Goal: Task Accomplishment & Management: Complete application form

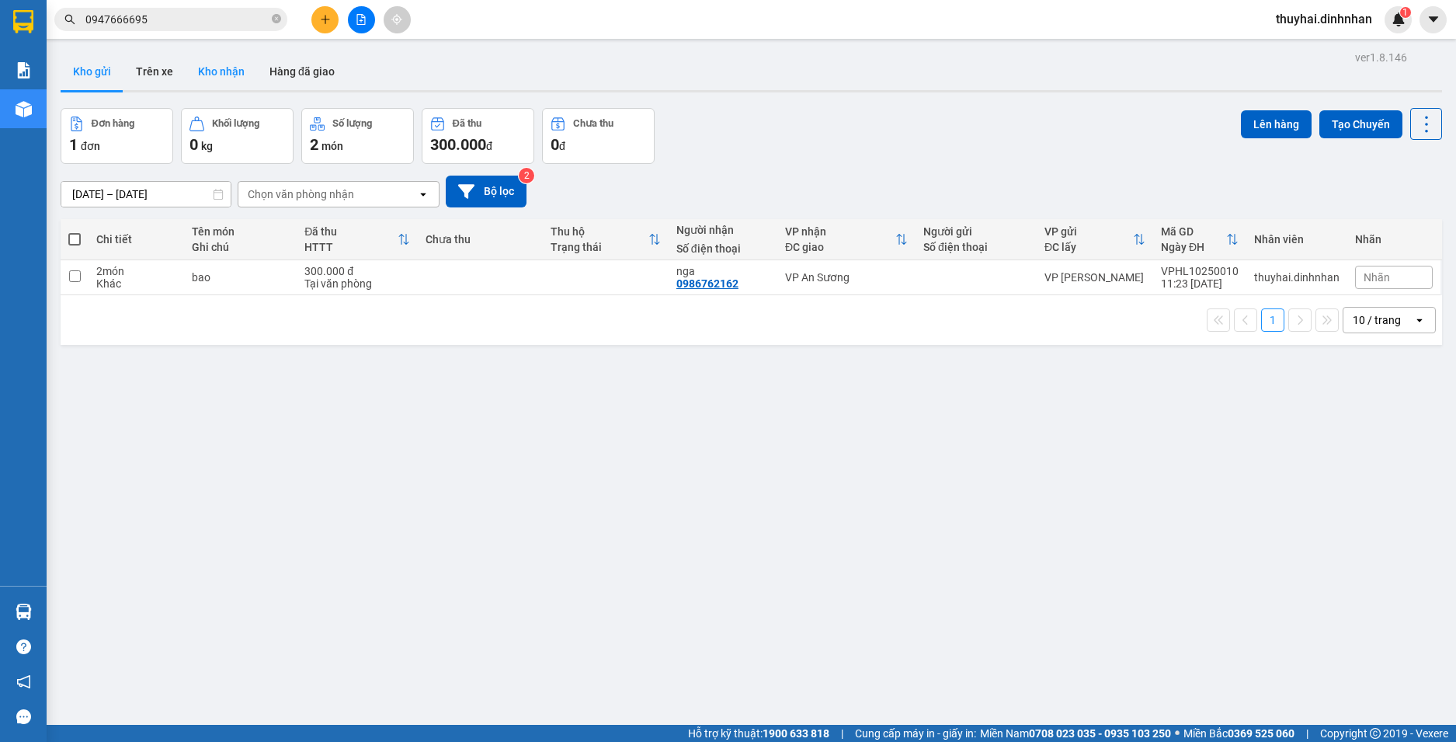
click at [232, 61] on button "Kho nhận" at bounding box center [221, 71] width 71 height 37
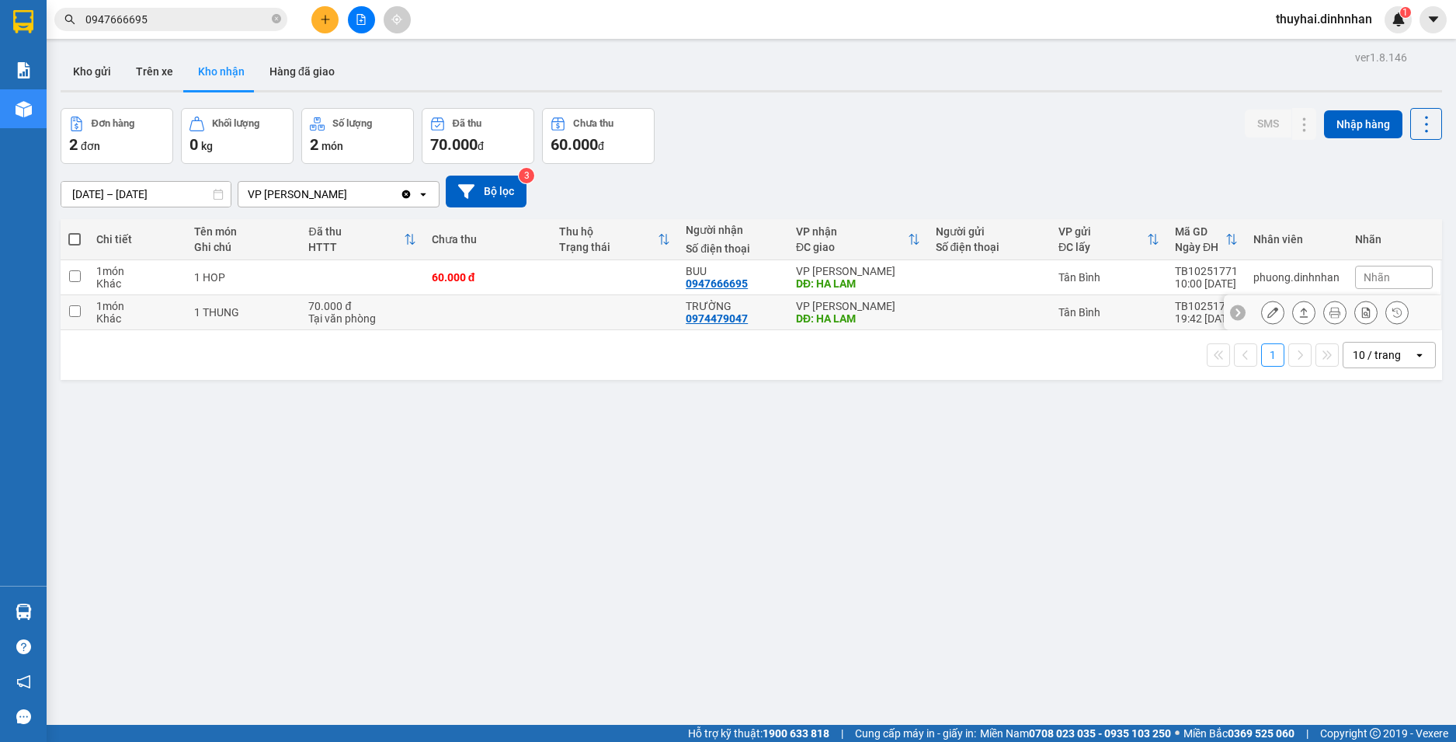
click at [717, 305] on div "TRƯỜNG" at bounding box center [733, 306] width 95 height 12
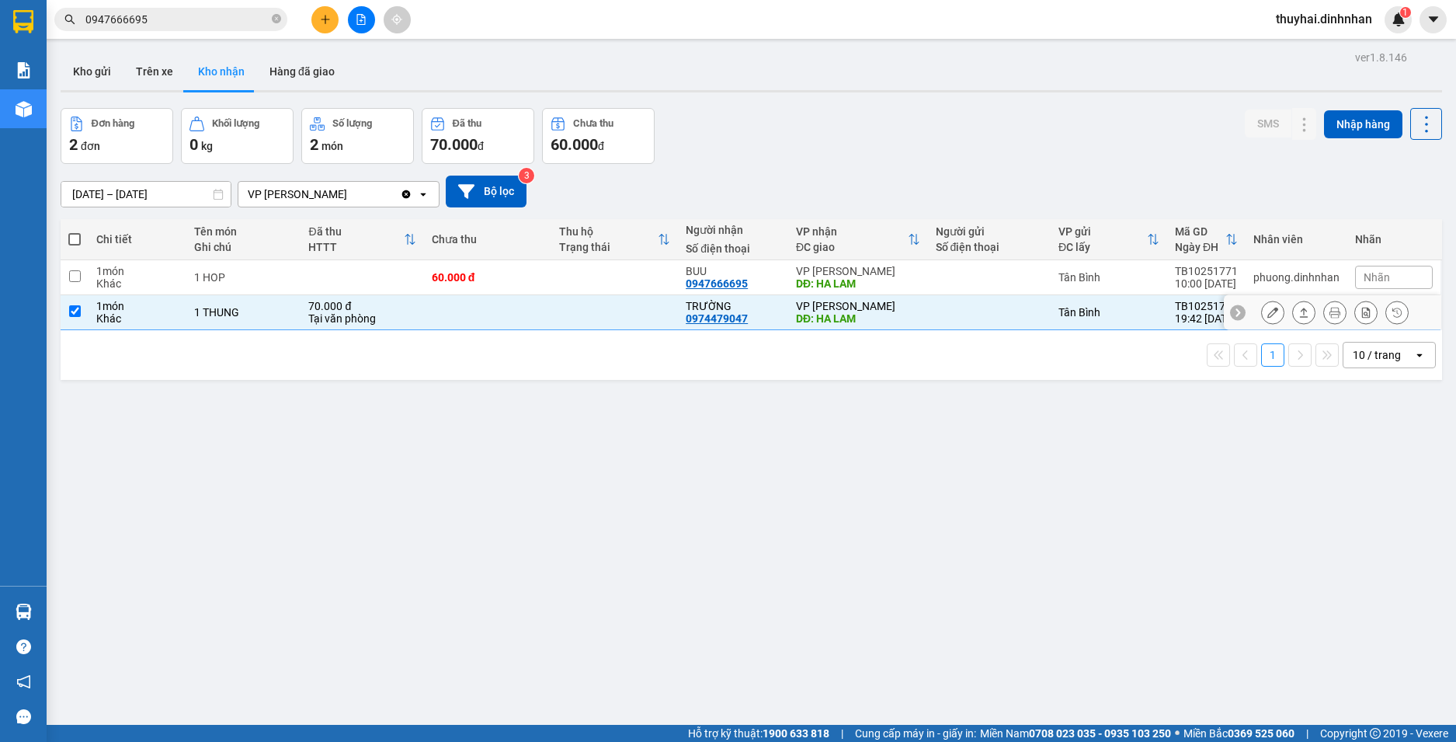
checkbox input "true"
click at [1298, 314] on icon at bounding box center [1303, 312] width 11 height 11
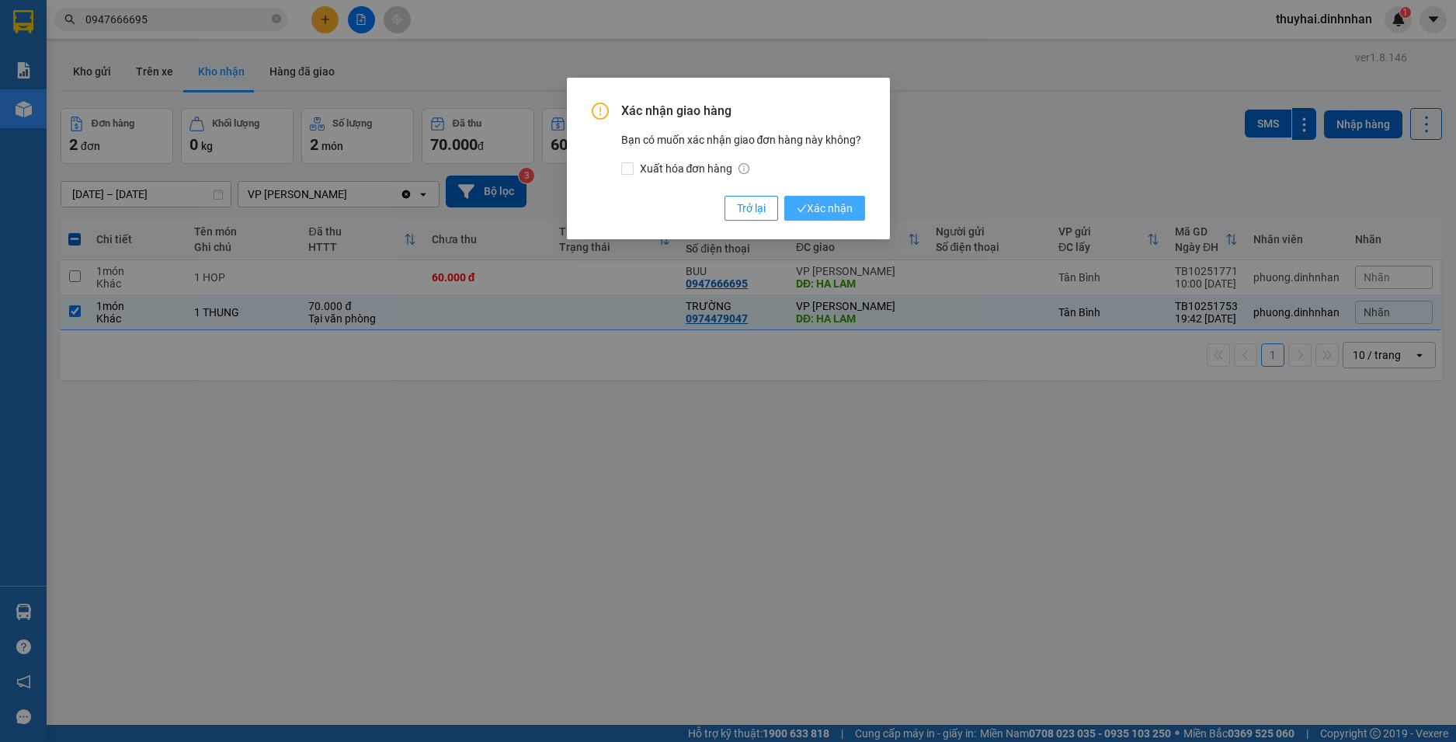
click at [841, 203] on span "Xác nhận" at bounding box center [825, 208] width 56 height 17
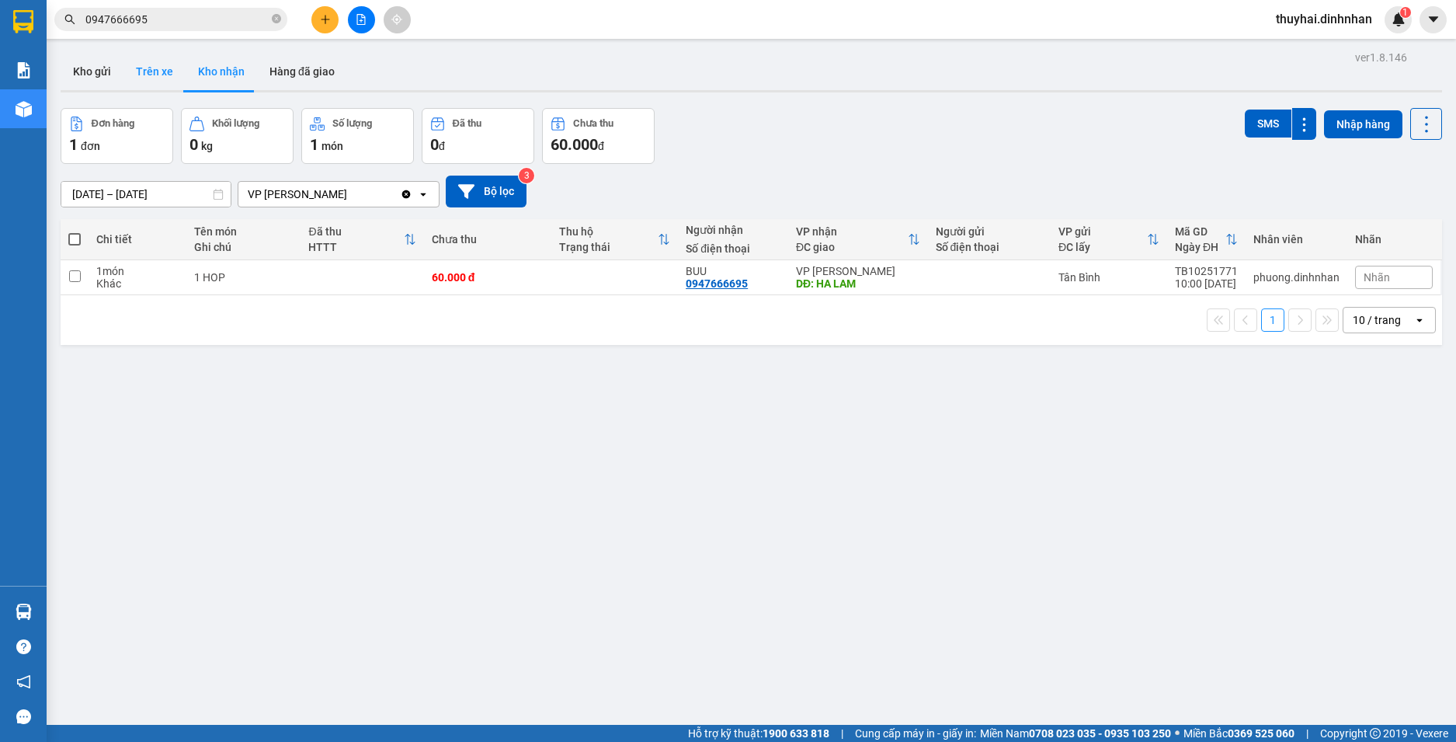
click at [142, 63] on button "Trên xe" at bounding box center [154, 71] width 62 height 37
type input "[DATE] – [DATE]"
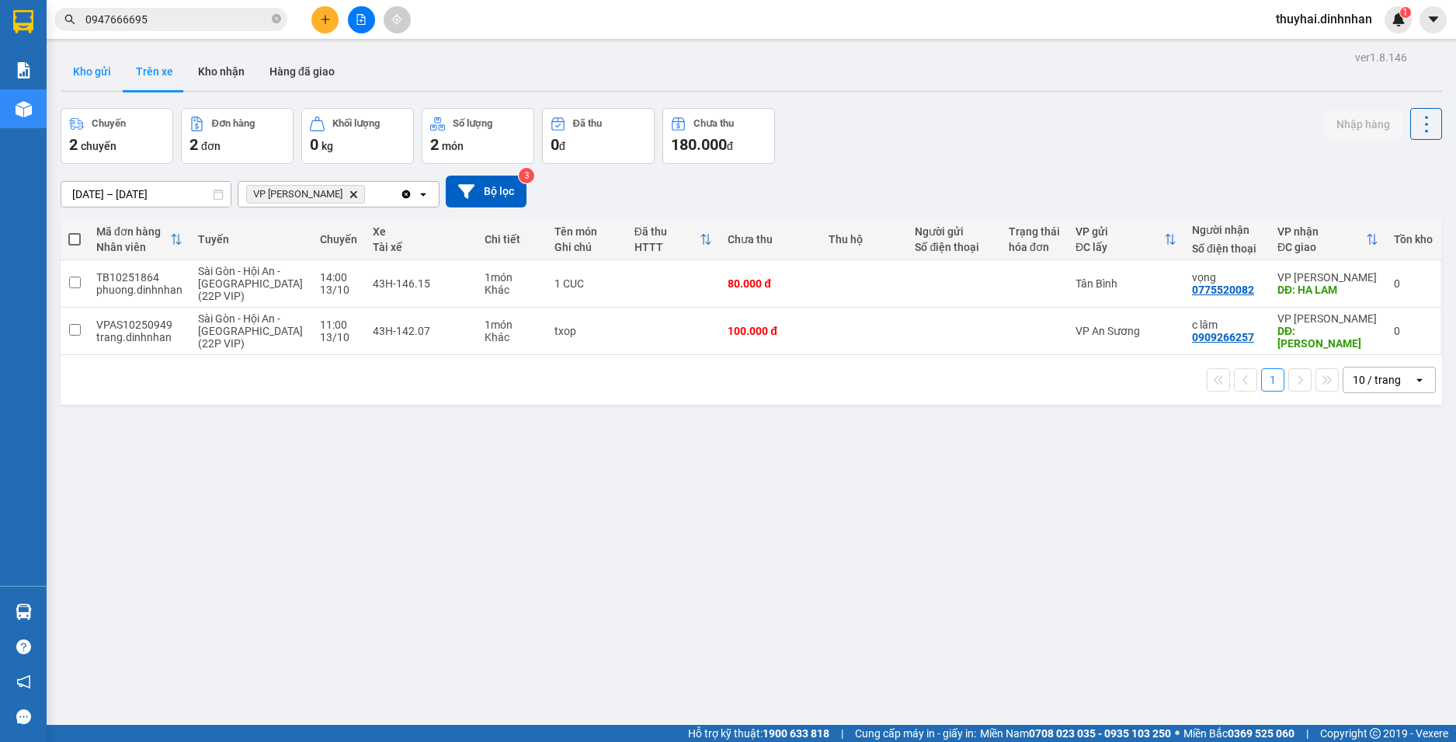
click at [120, 72] on button "Kho gửi" at bounding box center [92, 71] width 63 height 37
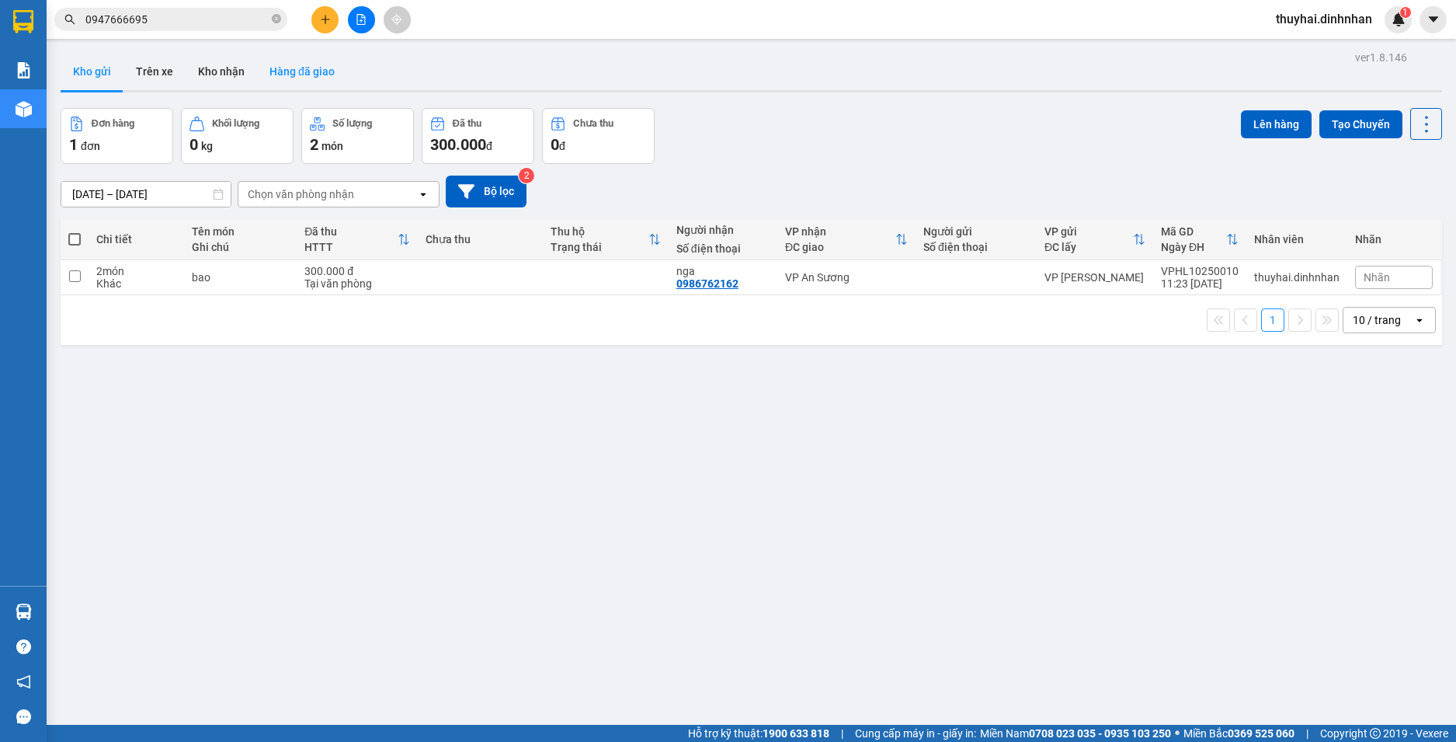
click at [311, 67] on button "Hàng đã giao" at bounding box center [302, 71] width 90 height 37
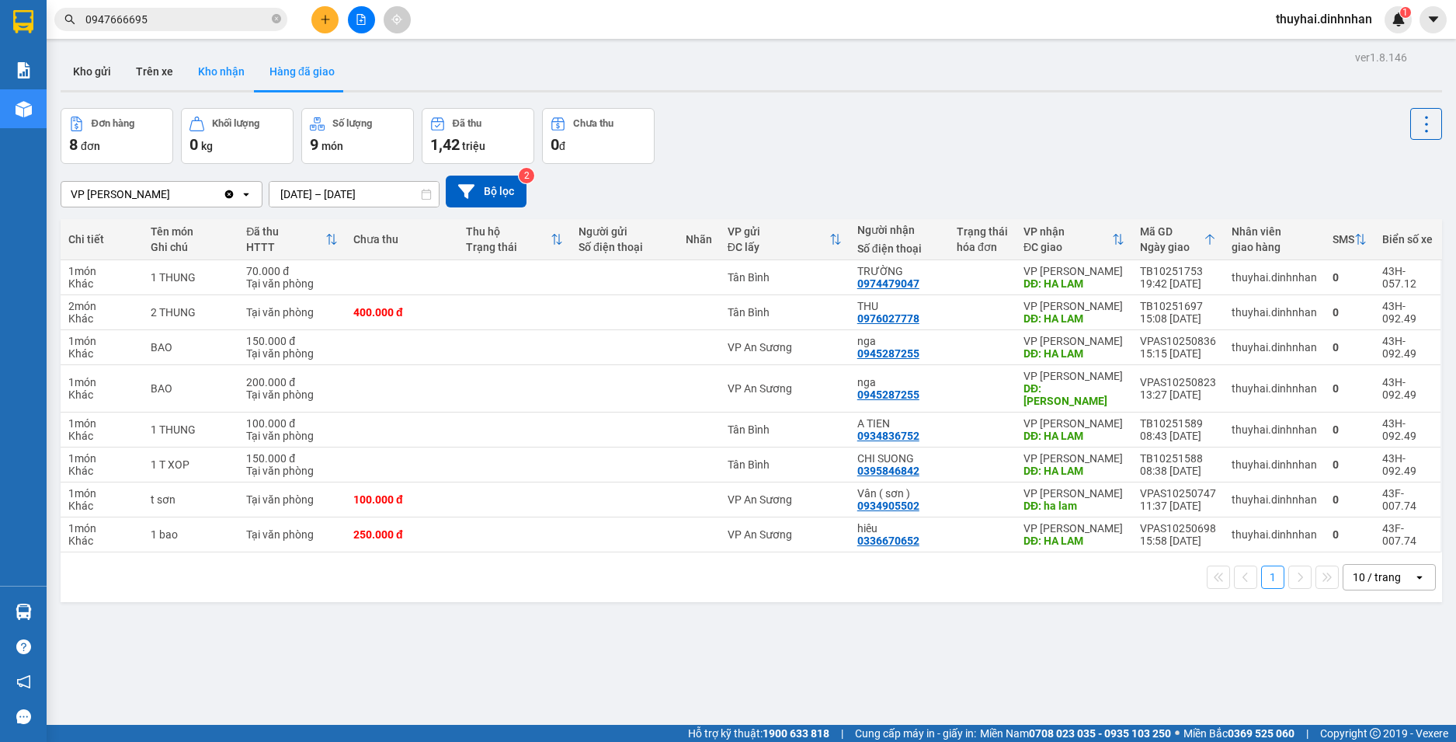
click at [210, 68] on button "Kho nhận" at bounding box center [221, 71] width 71 height 37
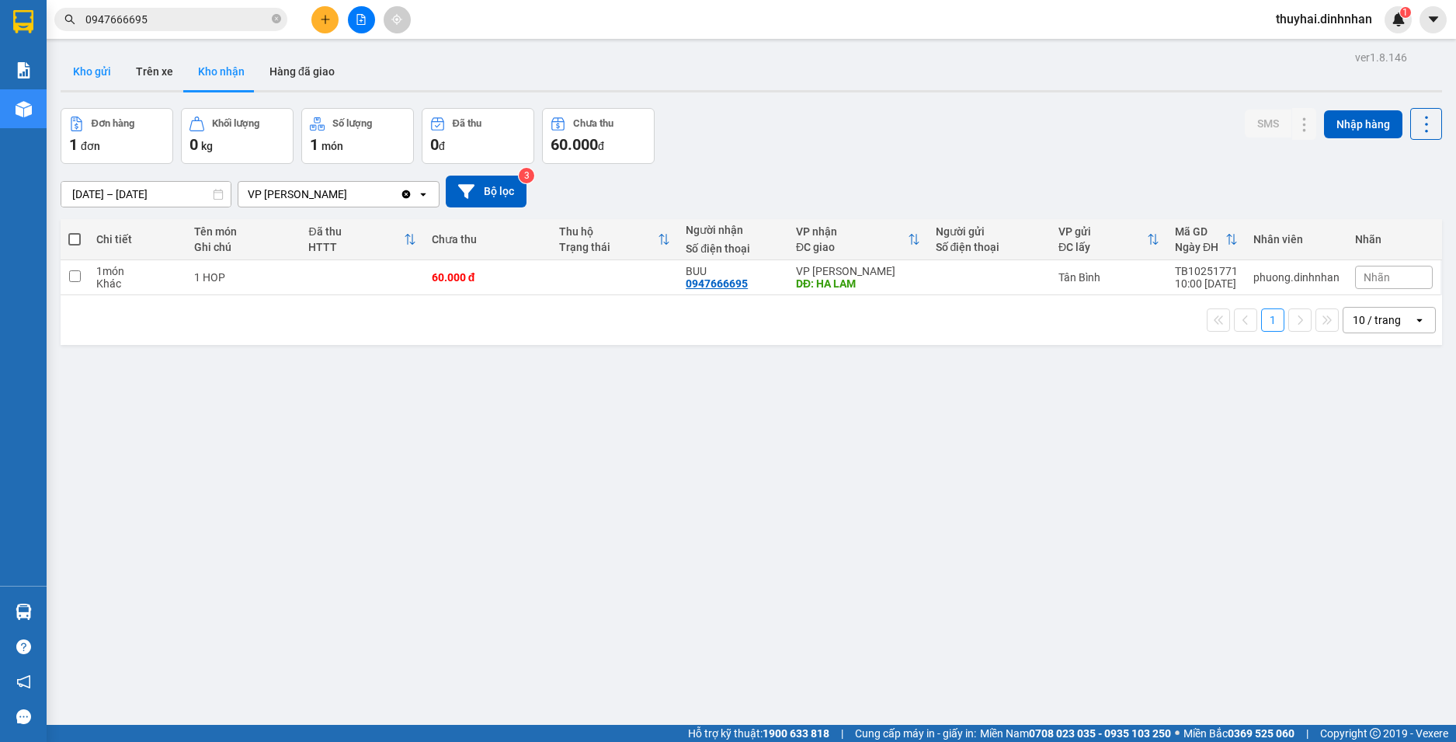
click at [119, 71] on button "Kho gửi" at bounding box center [92, 71] width 63 height 37
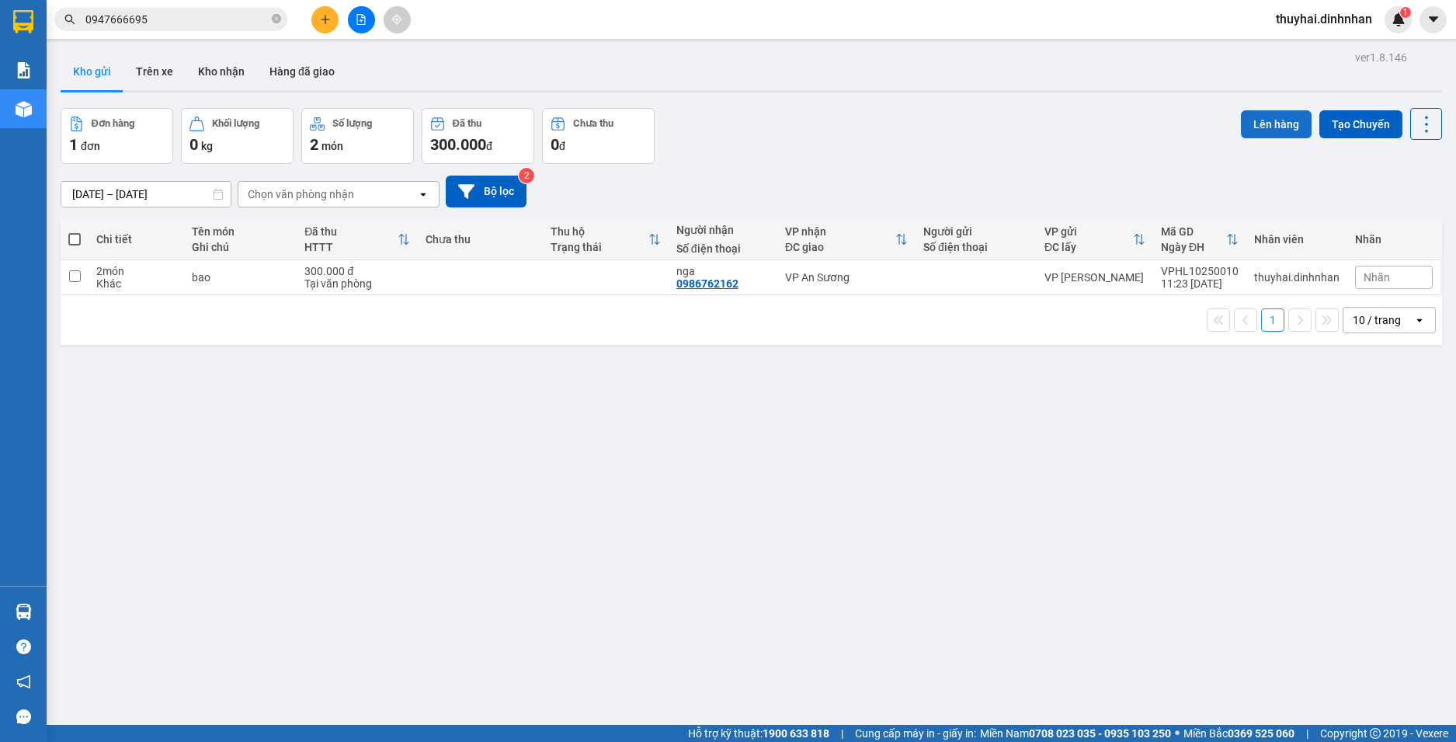
click at [1259, 116] on button "Lên hàng" at bounding box center [1276, 124] width 71 height 28
click at [75, 274] on input "checkbox" at bounding box center [75, 276] width 12 height 12
checkbox input "true"
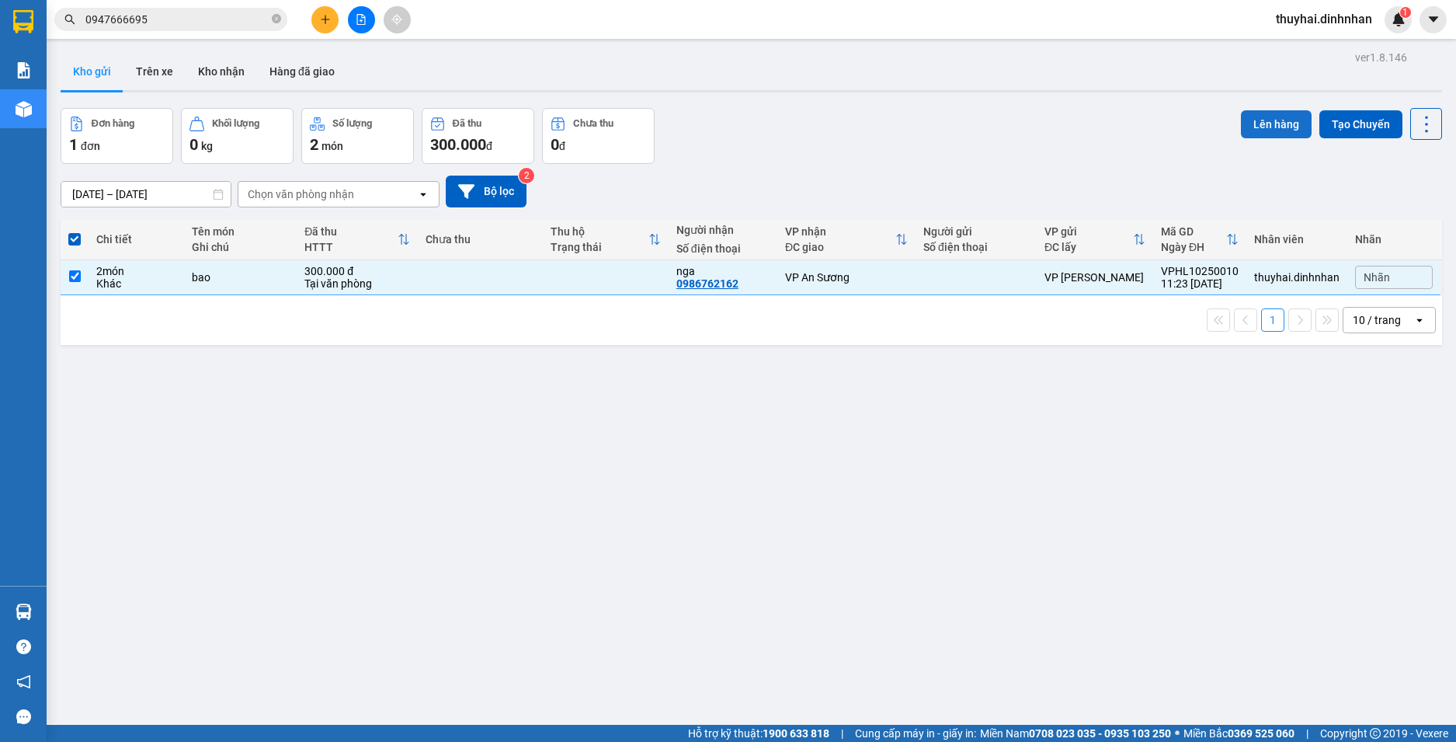
click at [1262, 126] on button "Lên hàng" at bounding box center [1276, 124] width 71 height 28
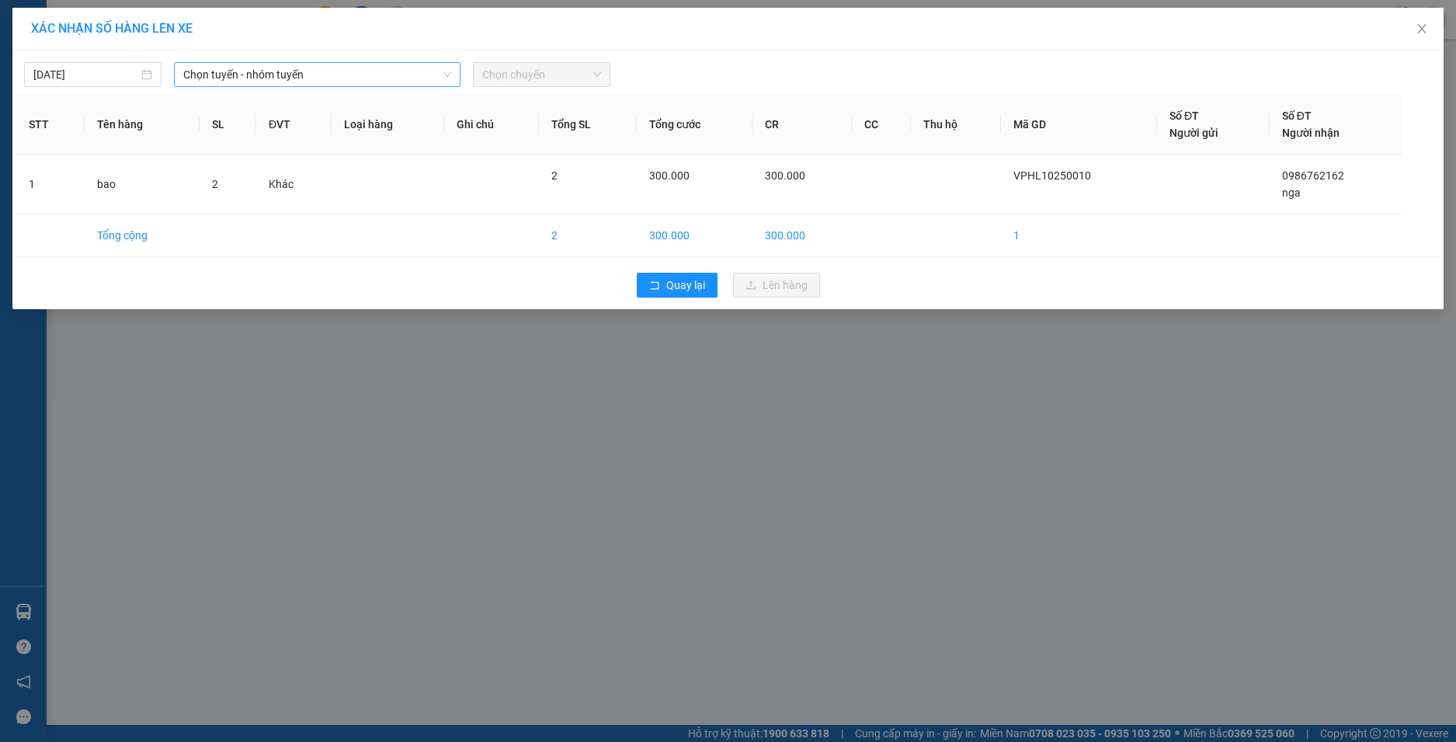
click at [447, 85] on span "Chọn tuyến - nhóm tuyến" at bounding box center [317, 74] width 268 height 23
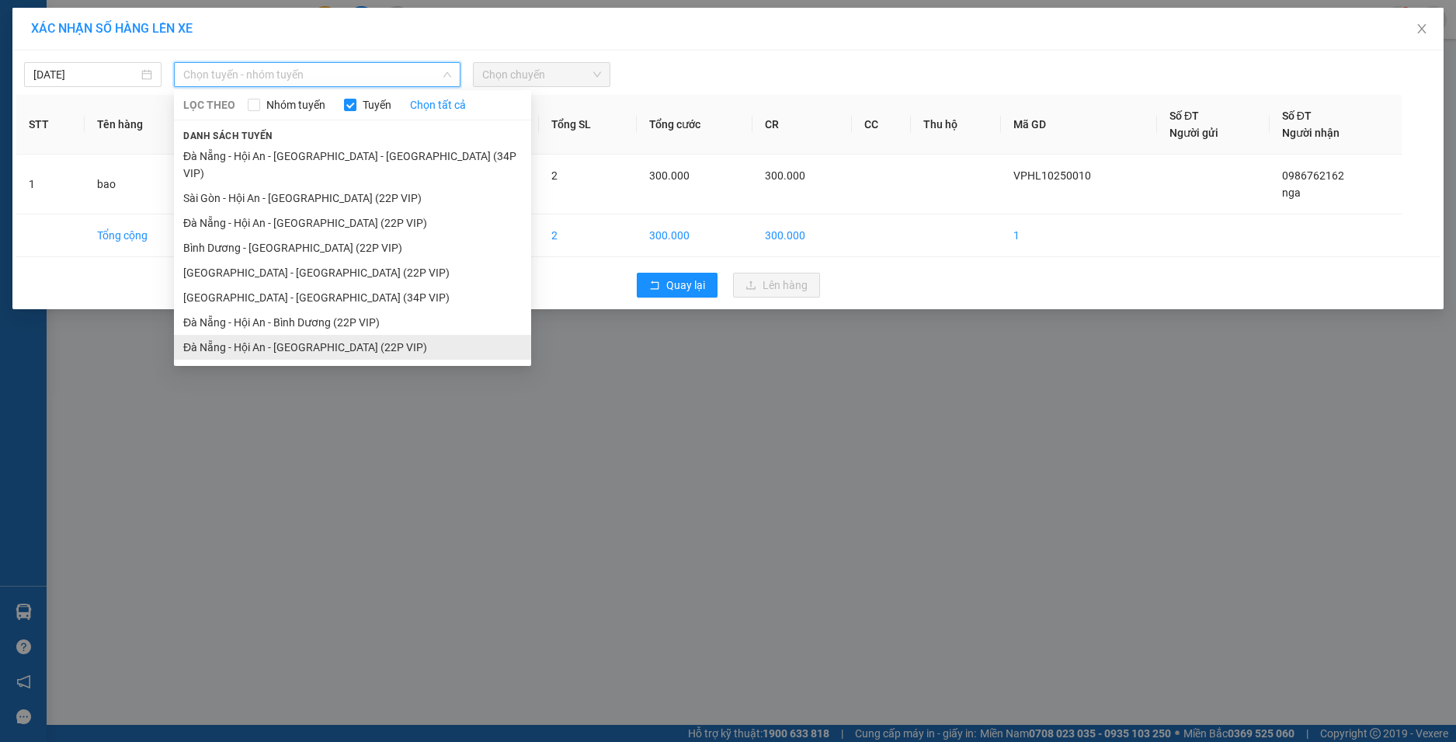
click at [347, 335] on li "Đà Nẵng - Hội An - [GEOGRAPHIC_DATA] (22P VIP)" at bounding box center [352, 347] width 357 height 25
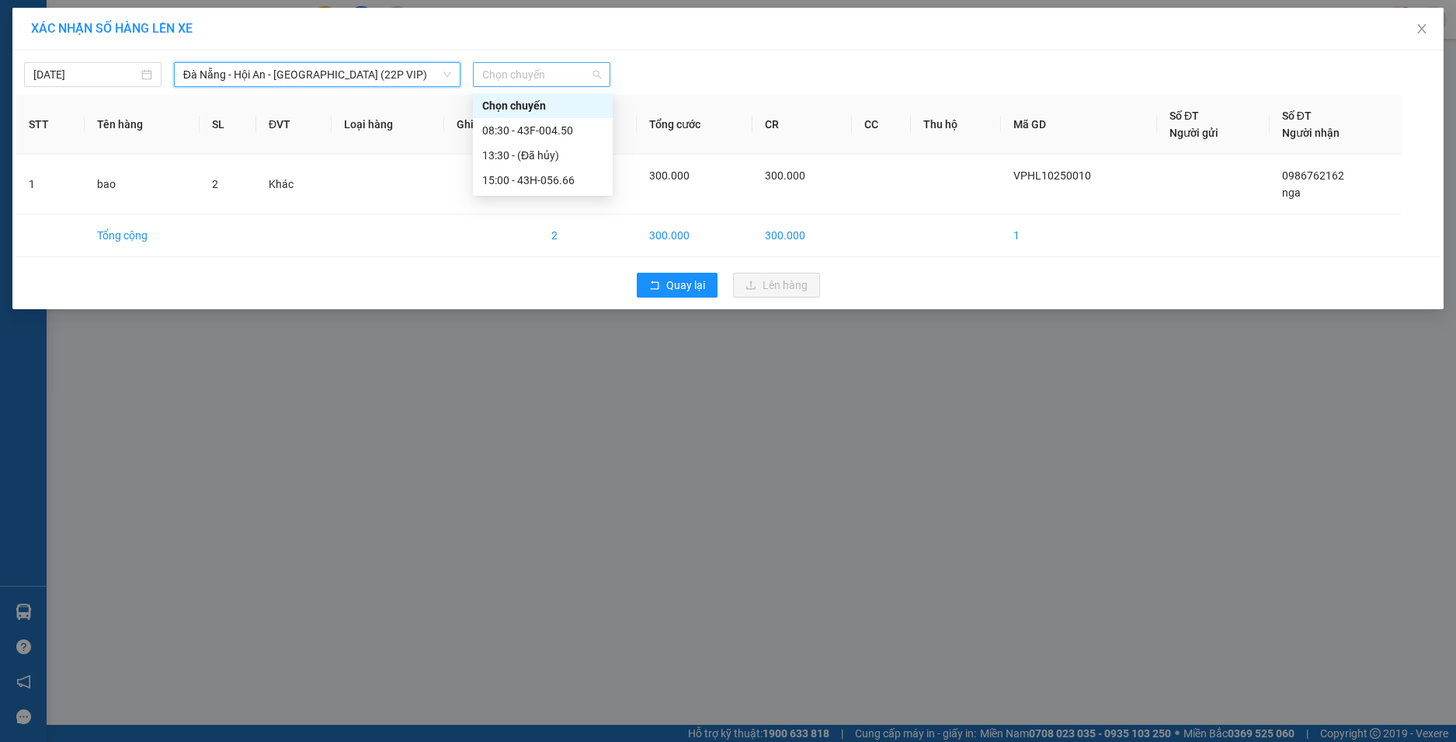
click at [597, 78] on span "Chọn chuyến" at bounding box center [541, 74] width 119 height 23
click at [580, 182] on div "15:00 - 43H-056.66" at bounding box center [542, 180] width 121 height 17
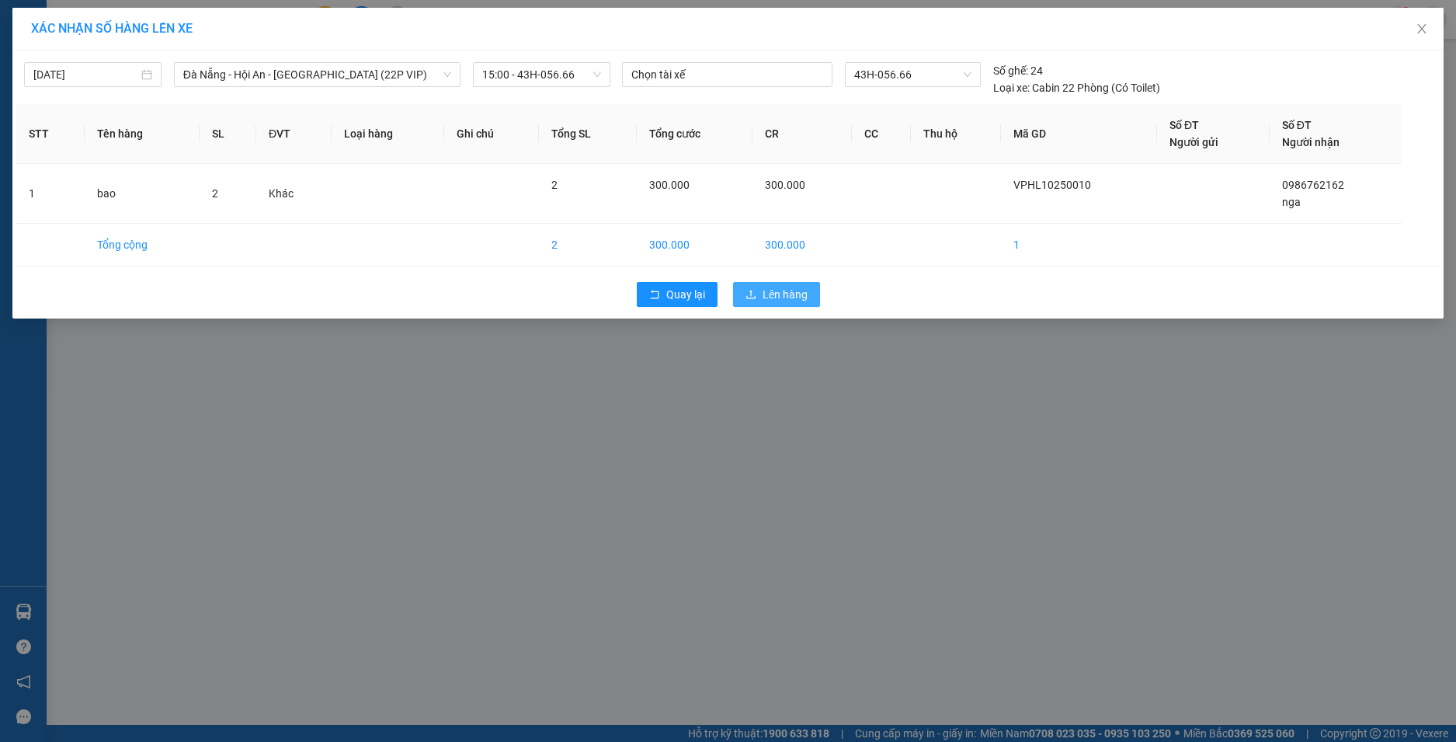
click at [776, 297] on span "Lên hàng" at bounding box center [784, 294] width 45 height 17
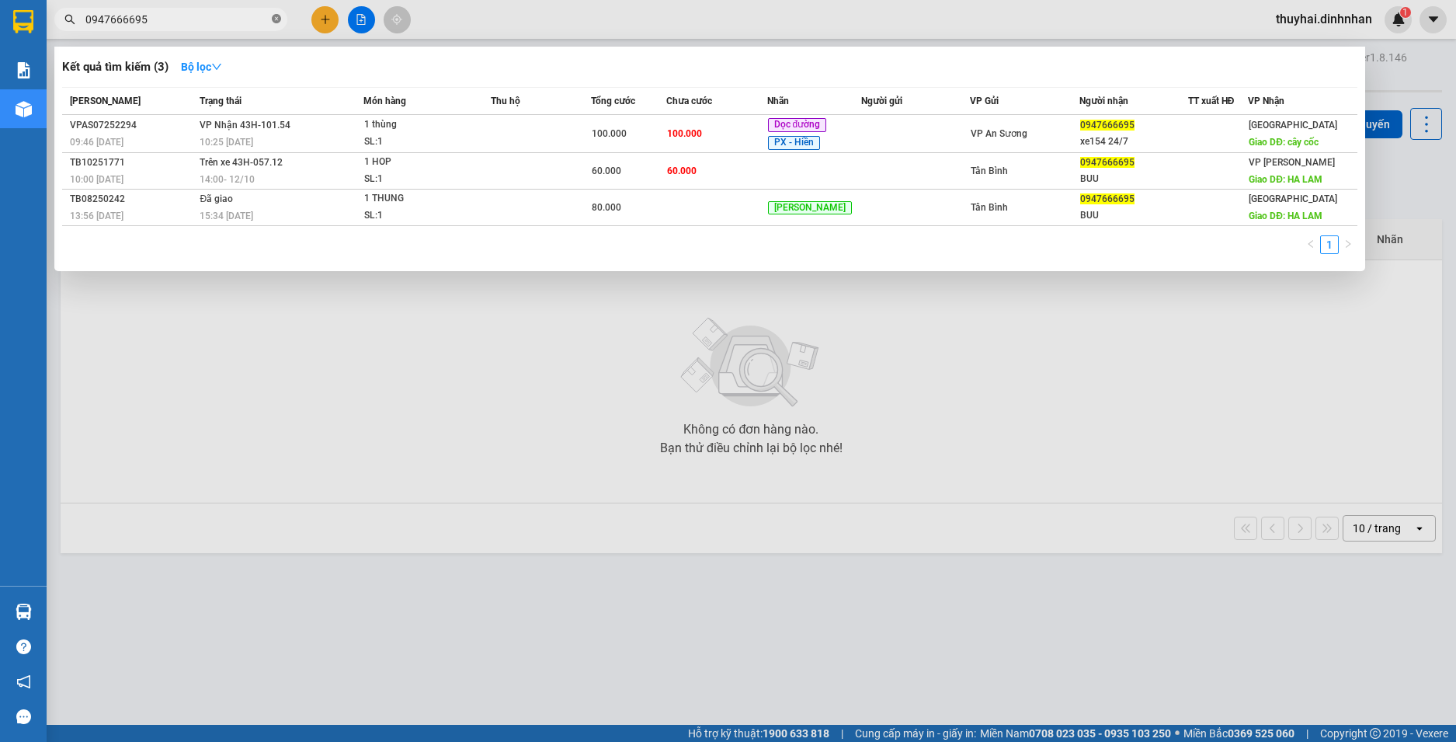
click at [273, 16] on icon "close-circle" at bounding box center [276, 18] width 9 height 9
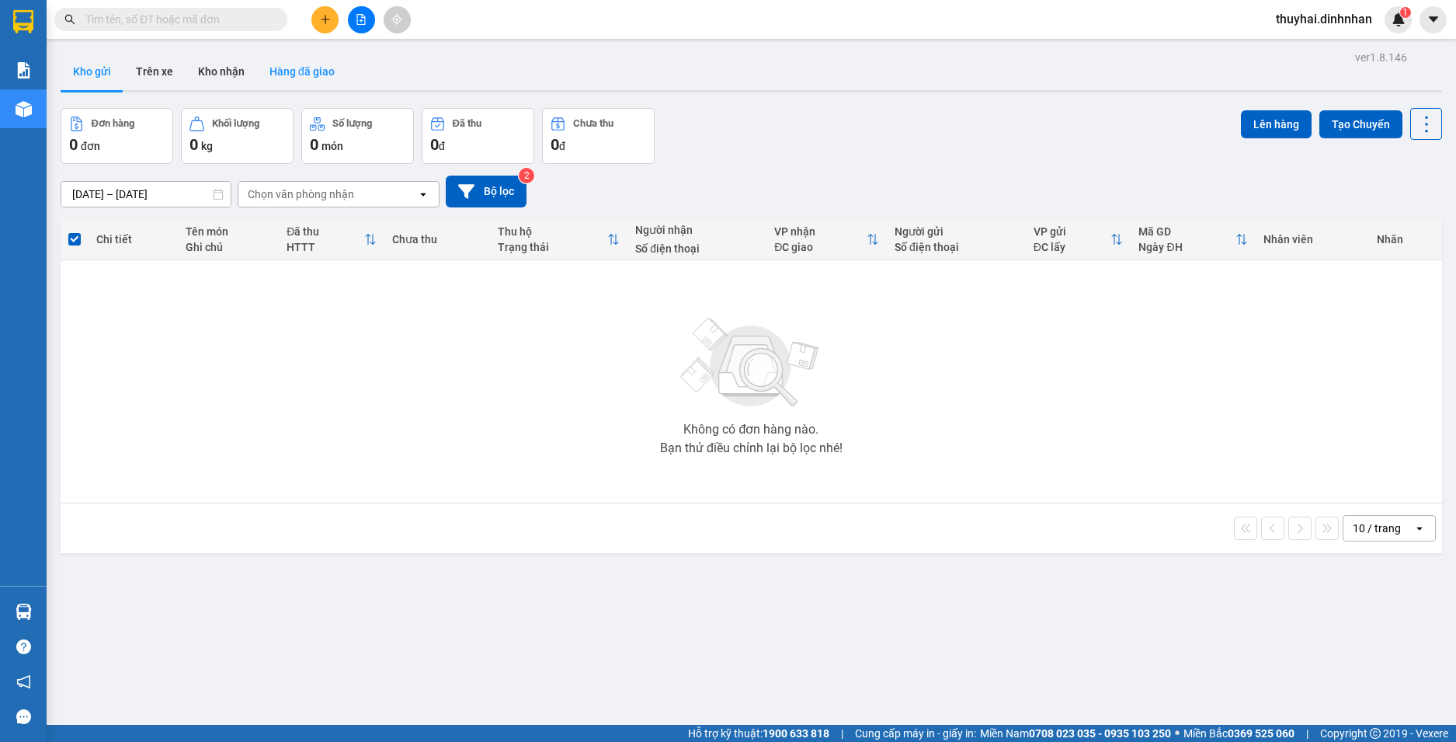
click at [274, 75] on button "Hàng đã giao" at bounding box center [302, 71] width 90 height 37
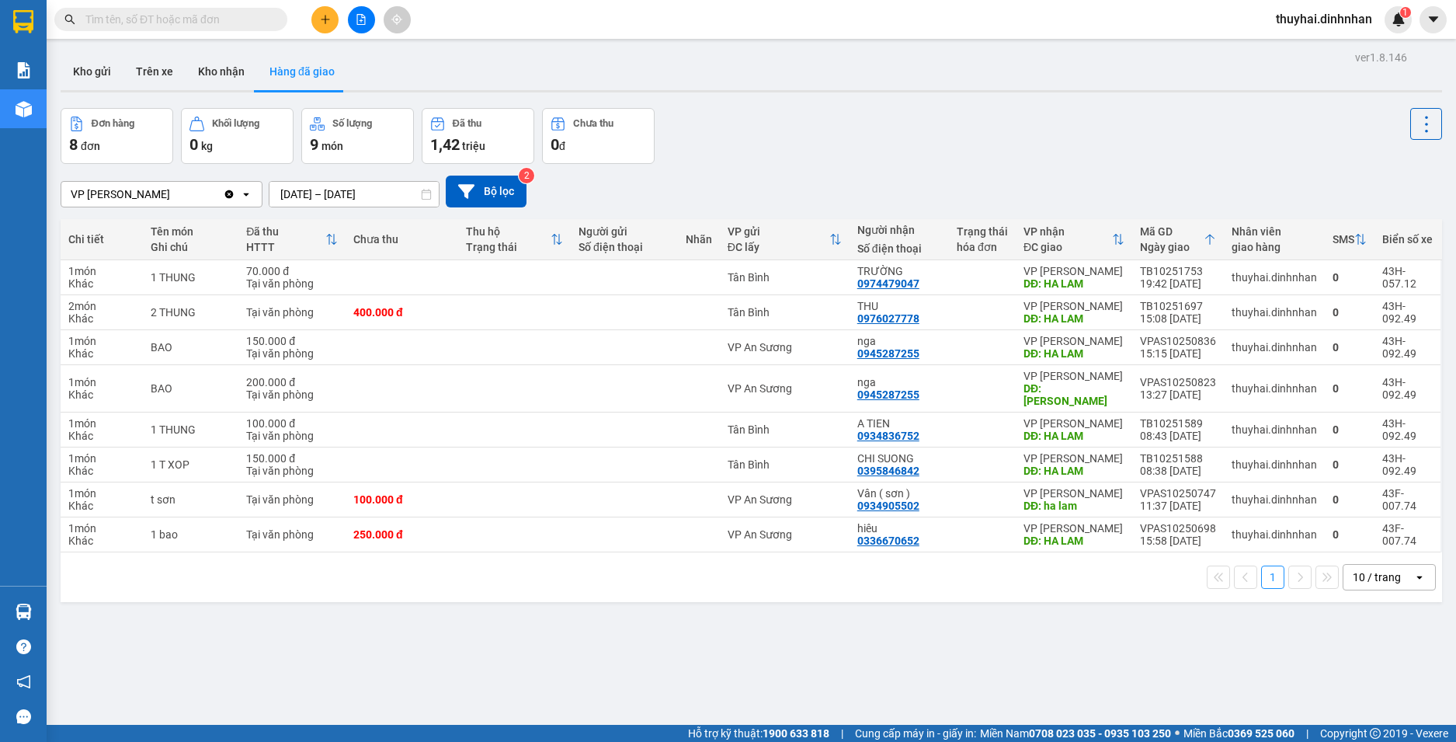
click at [252, 23] on input "text" at bounding box center [176, 19] width 183 height 17
click at [126, 10] on span at bounding box center [170, 19] width 233 height 23
click at [125, 9] on span at bounding box center [170, 19] width 233 height 23
click at [114, 15] on input "text" at bounding box center [176, 19] width 183 height 17
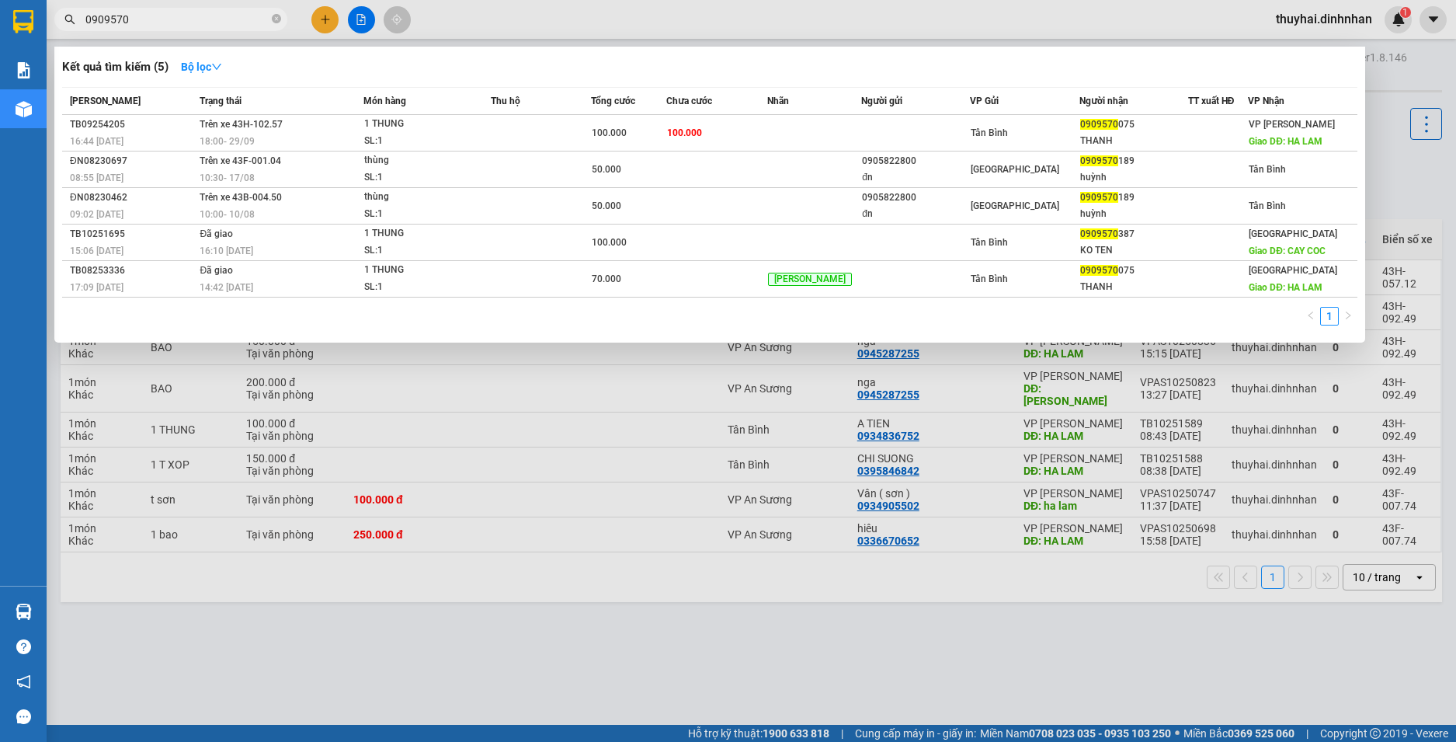
click at [241, 22] on input "0909570" at bounding box center [176, 19] width 183 height 17
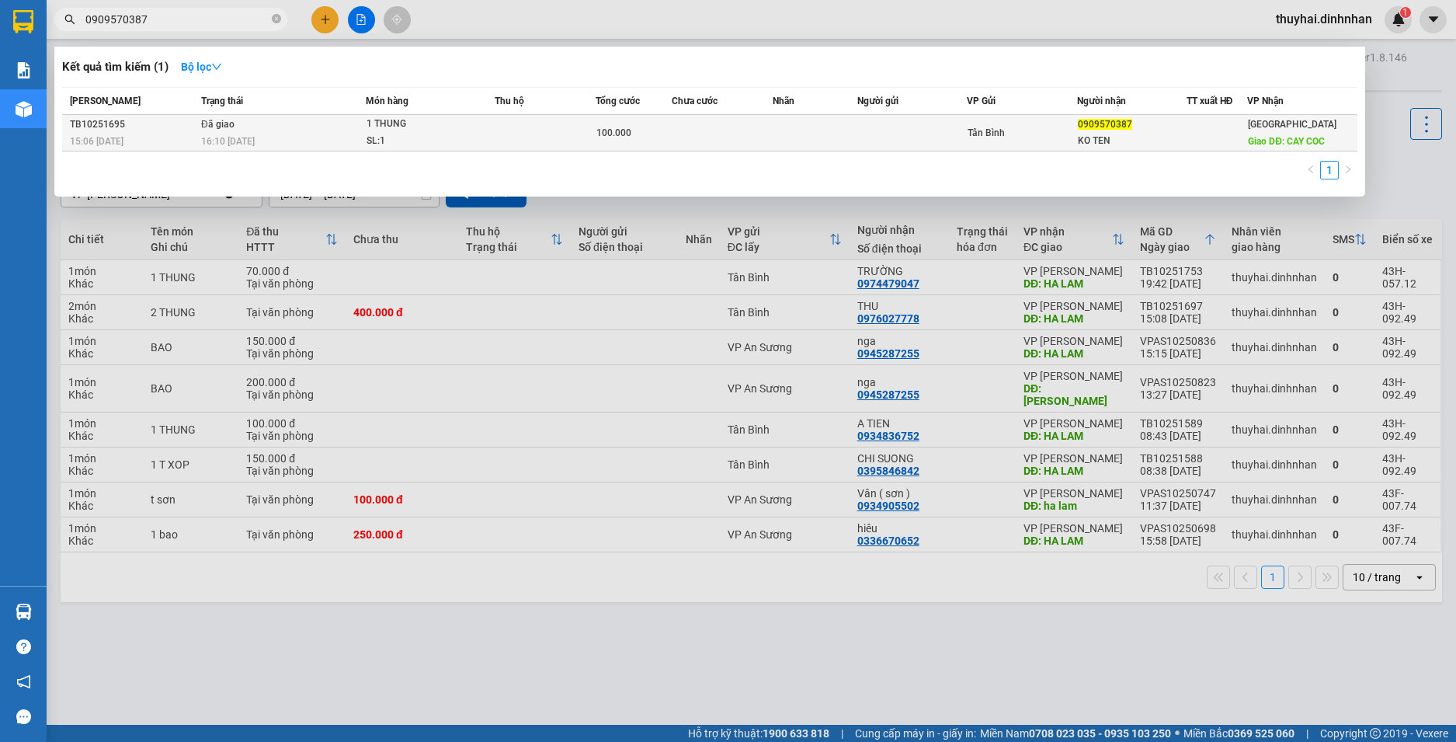
type input "0909570387"
click at [588, 130] on td at bounding box center [545, 133] width 101 height 36
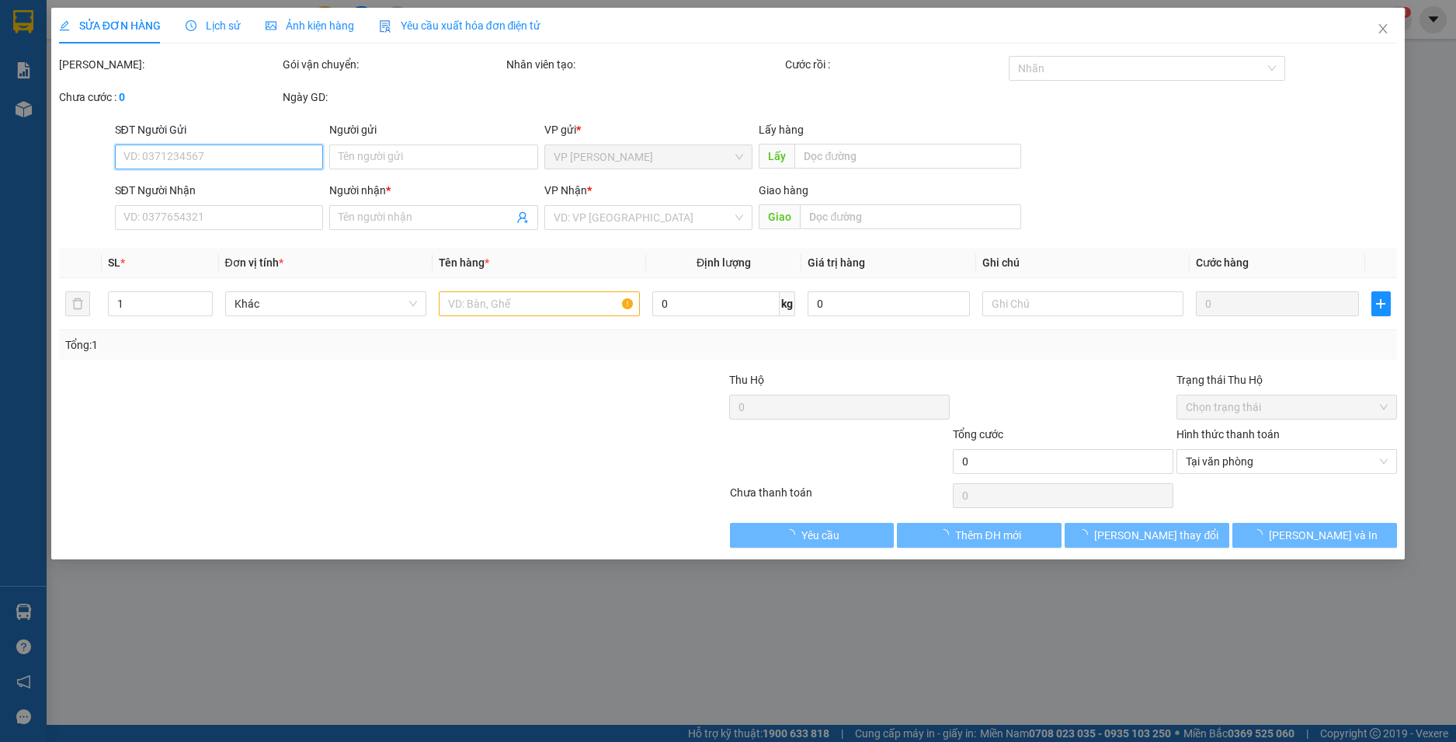
type input "0909570387"
type input "KO TEN"
type input "CAY COC"
type input "100.000"
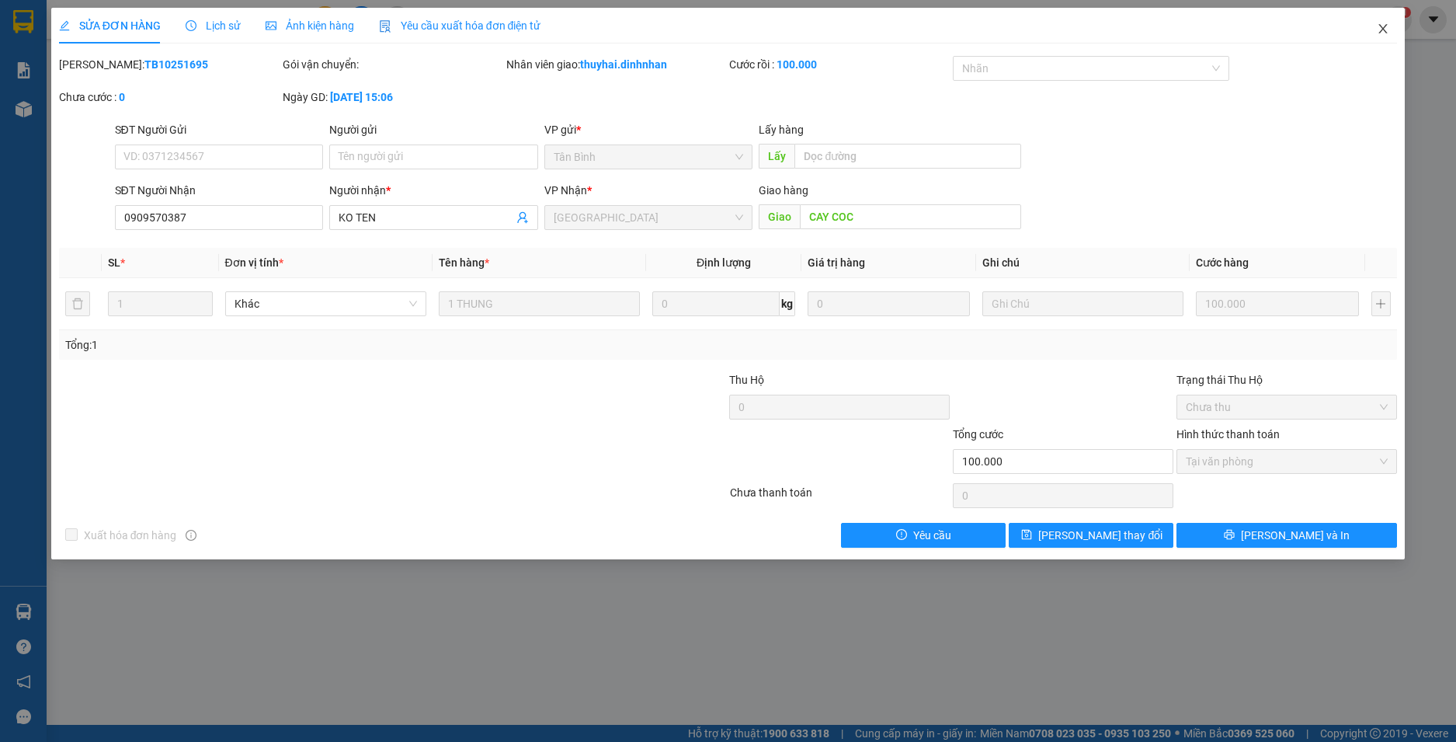
click at [1384, 20] on span "Close" at bounding box center [1382, 29] width 43 height 43
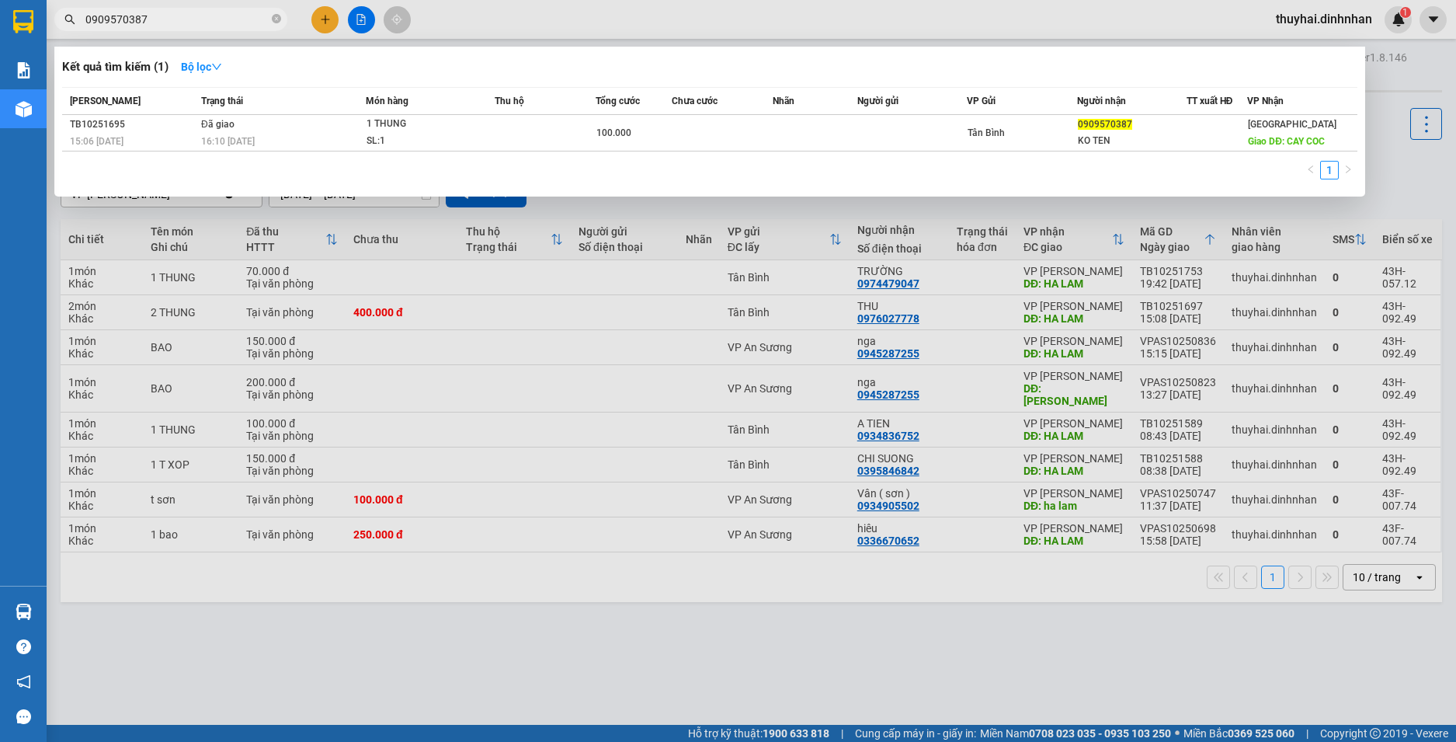
click at [202, 23] on input "0909570387" at bounding box center [176, 19] width 183 height 17
click at [224, 108] on div "Thời gian giao hàng" at bounding box center [228, 108] width 107 height 26
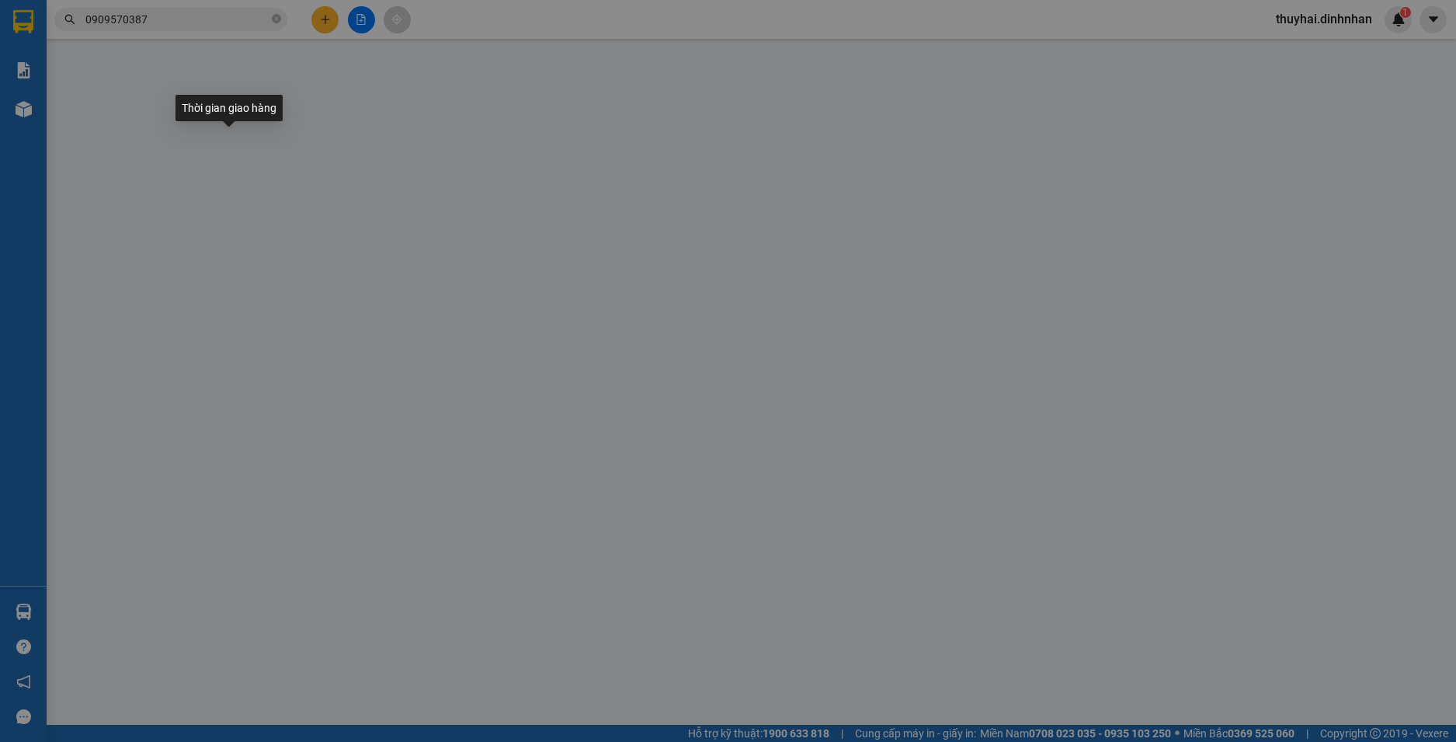
type input "0909570387"
type input "KO TEN"
type input "CAY COC"
type input "100.000"
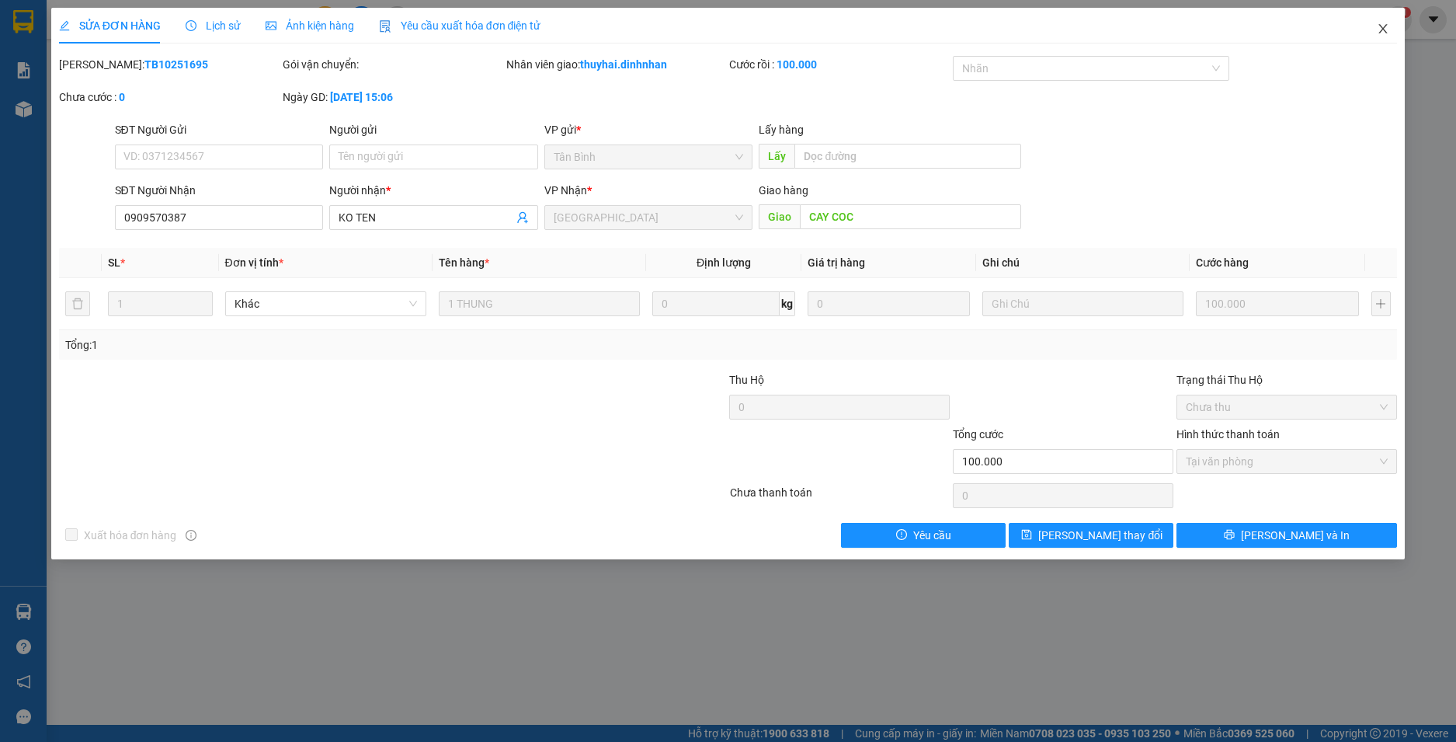
click at [1391, 28] on span "Close" at bounding box center [1382, 29] width 43 height 43
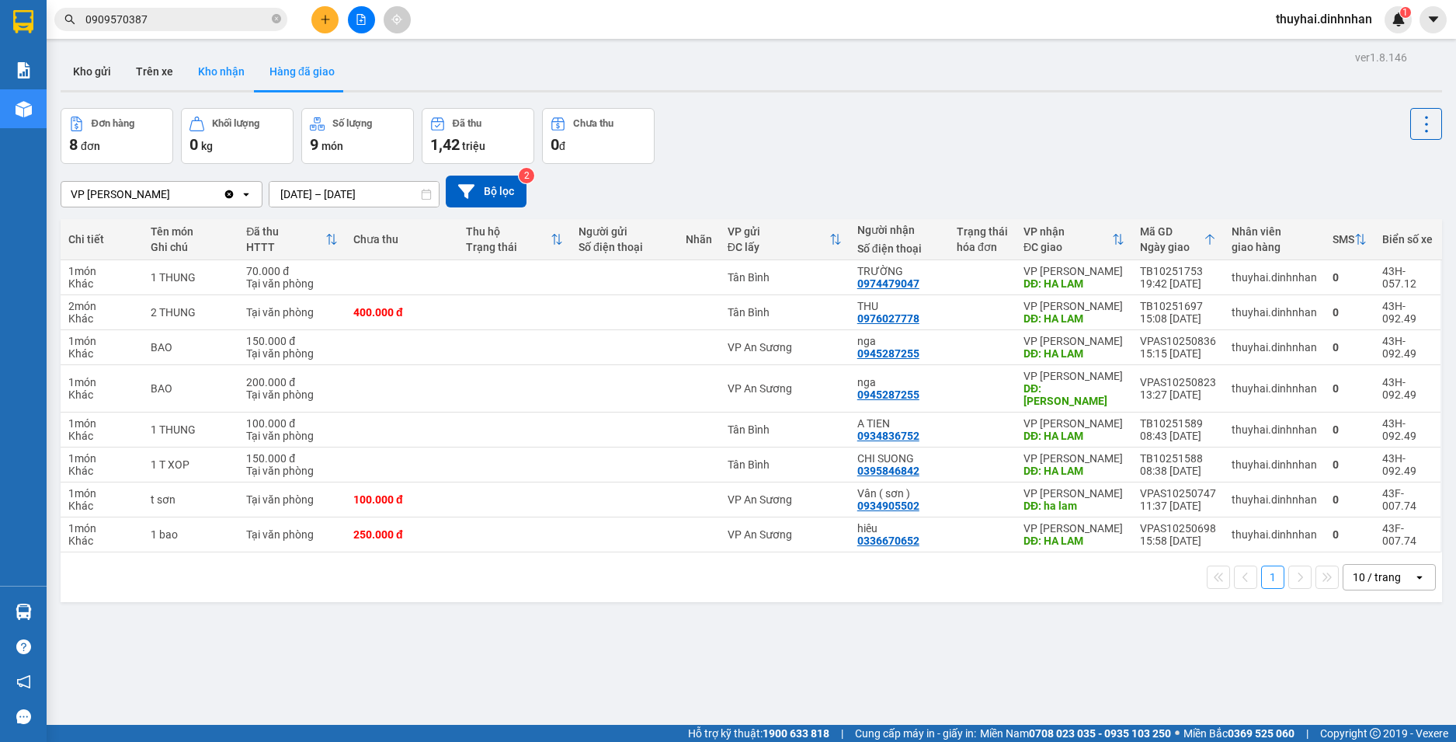
click at [217, 74] on button "Kho nhận" at bounding box center [221, 71] width 71 height 37
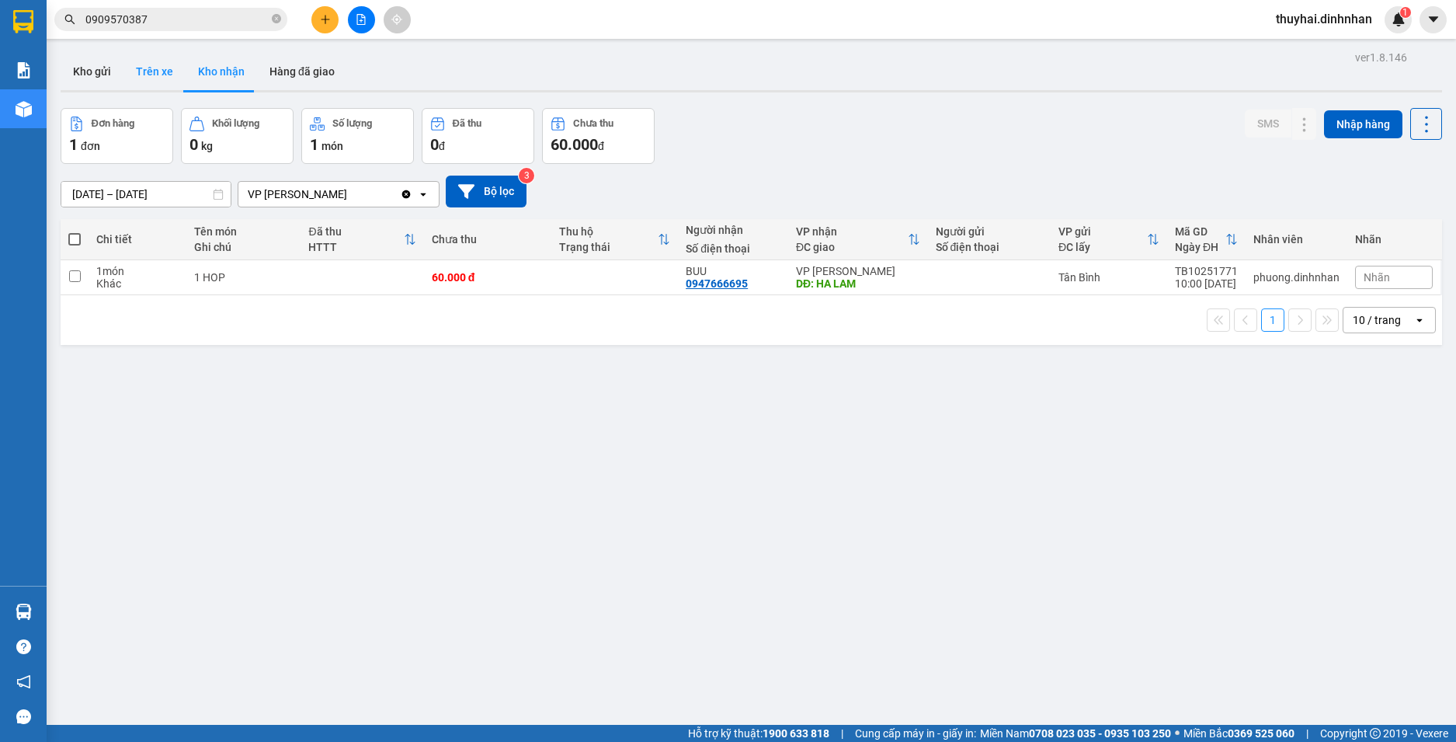
click at [162, 78] on button "Trên xe" at bounding box center [154, 71] width 62 height 37
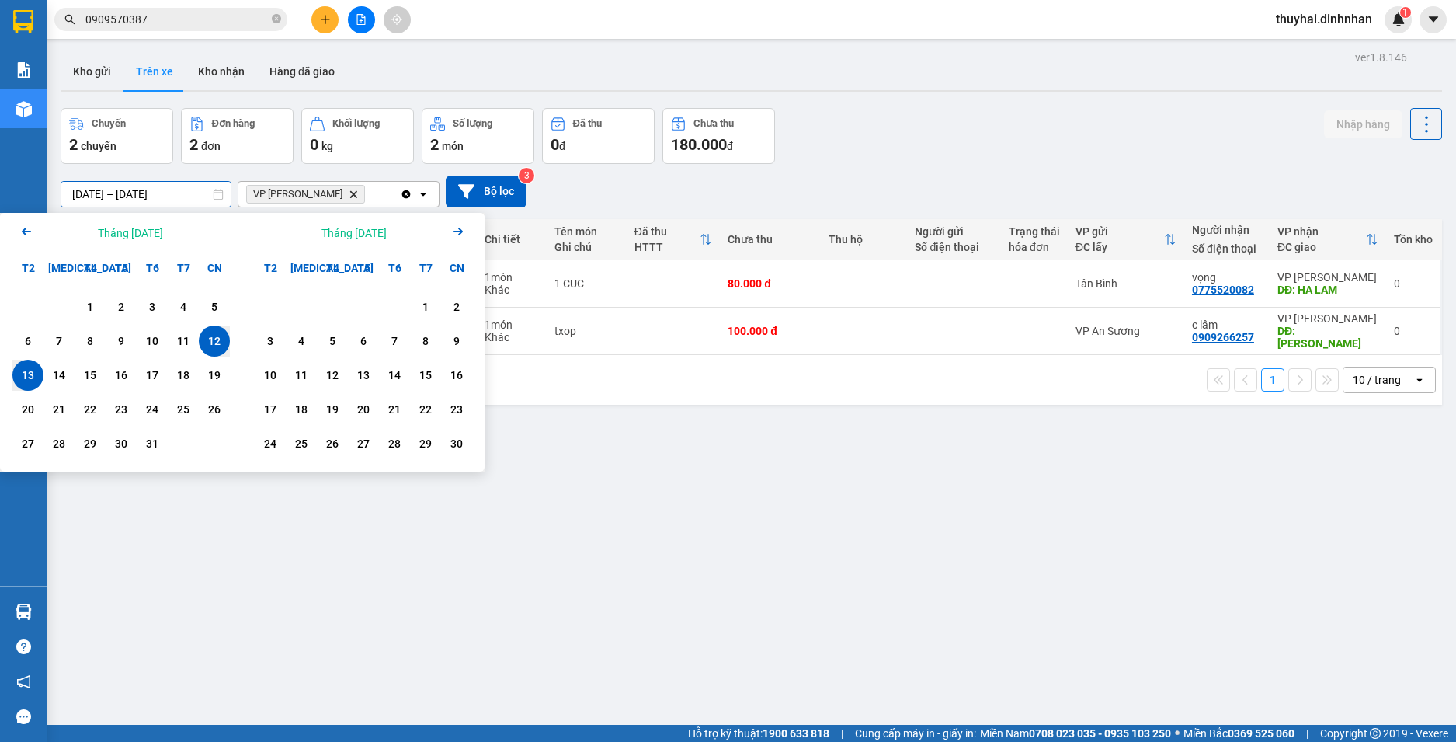
click at [209, 196] on input "[DATE] – [DATE]" at bounding box center [145, 194] width 169 height 25
drag, startPoint x: 33, startPoint y: 381, endPoint x: 50, endPoint y: 373, distance: 19.8
click at [33, 380] on div "13" at bounding box center [28, 375] width 22 height 19
click at [56, 370] on div "14" at bounding box center [59, 375] width 22 height 19
type input "[DATE] – [DATE]"
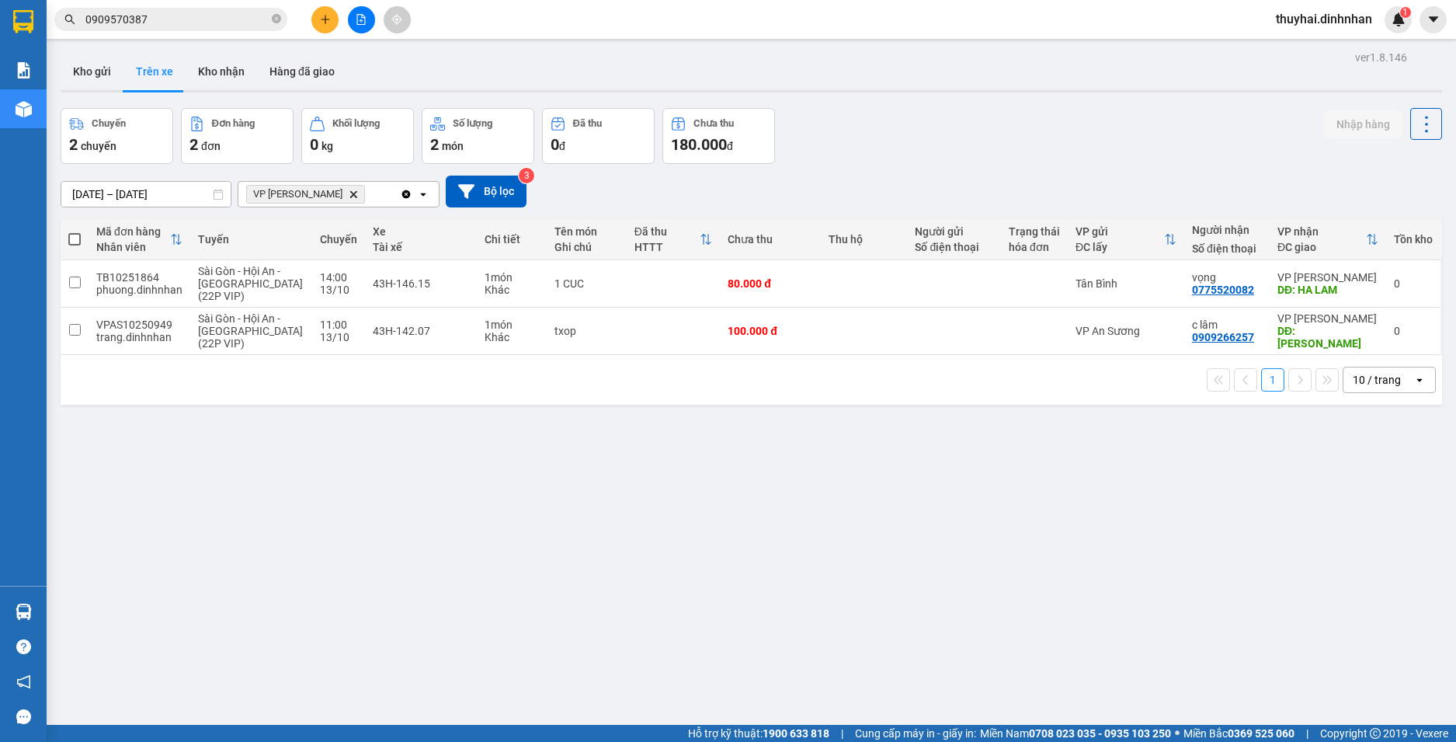
click at [431, 195] on div "Clear all open" at bounding box center [419, 194] width 39 height 25
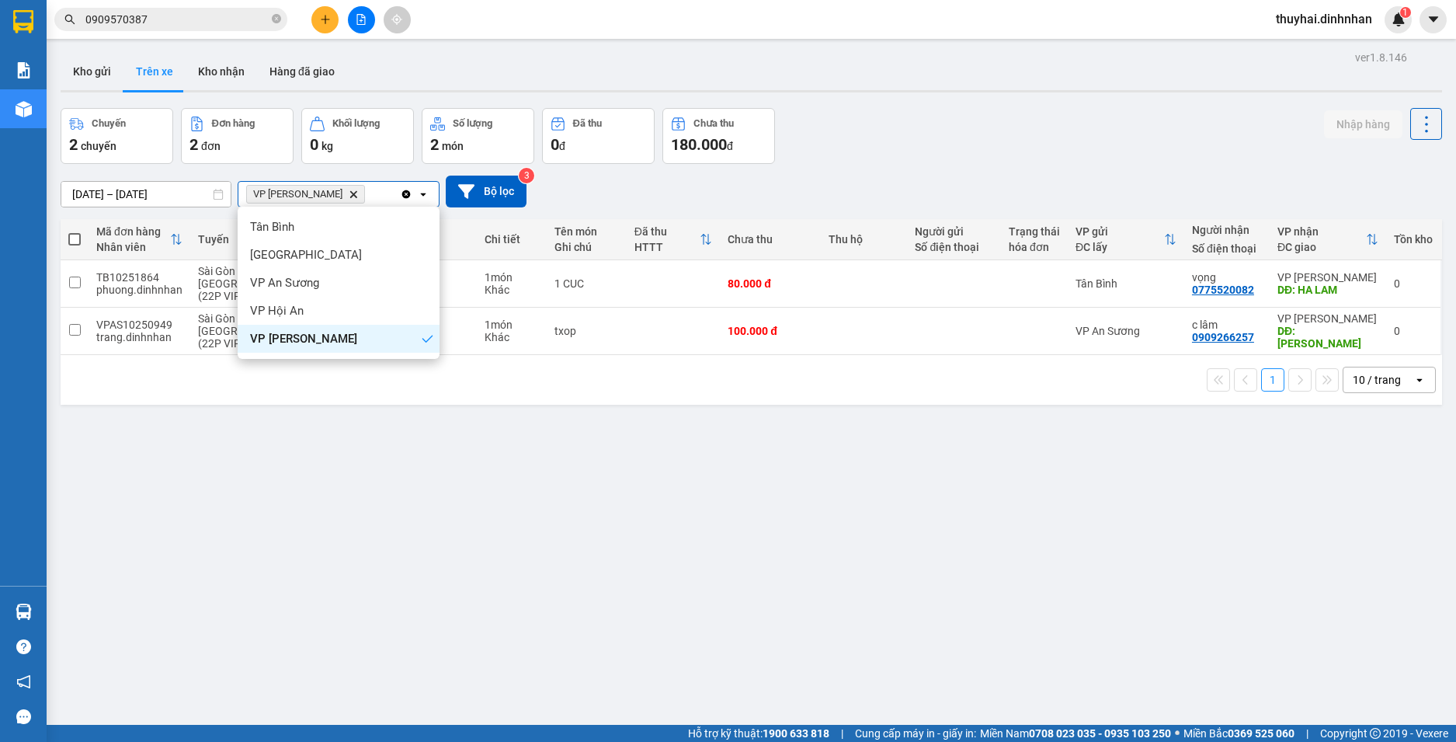
click at [404, 190] on icon "Clear all" at bounding box center [406, 194] width 12 height 12
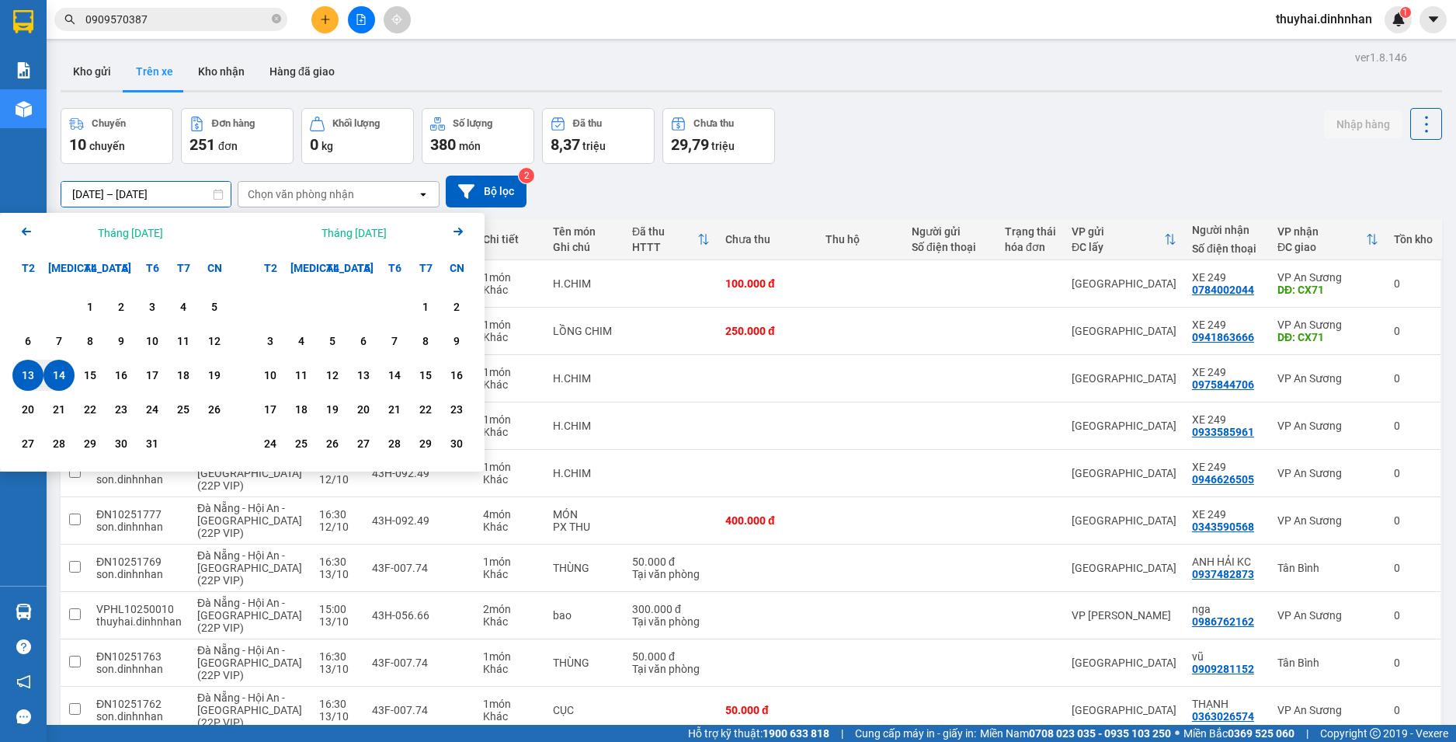
click at [187, 196] on input "[DATE] – [DATE]" at bounding box center [145, 194] width 169 height 25
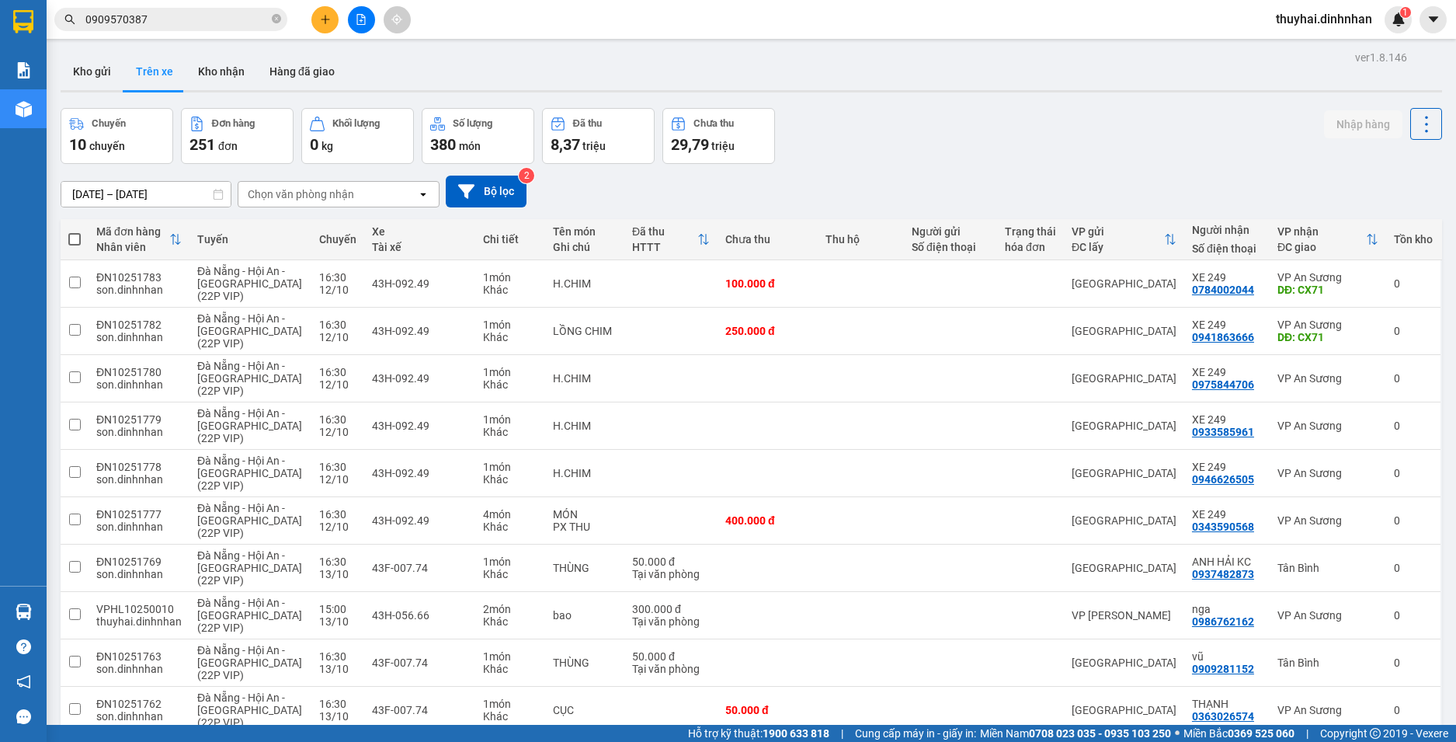
click at [421, 198] on icon "open" at bounding box center [423, 194] width 12 height 12
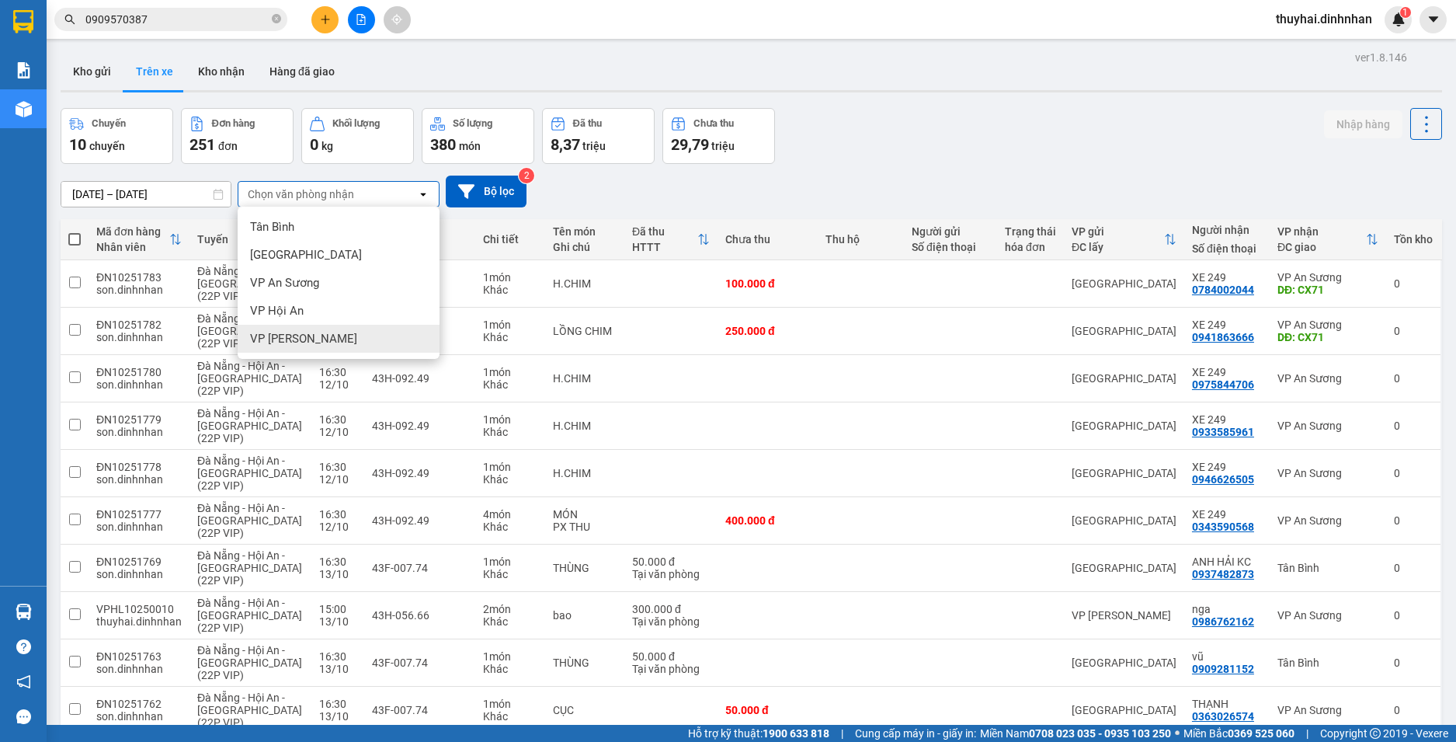
click at [355, 333] on div "VP [PERSON_NAME]" at bounding box center [339, 339] width 202 height 28
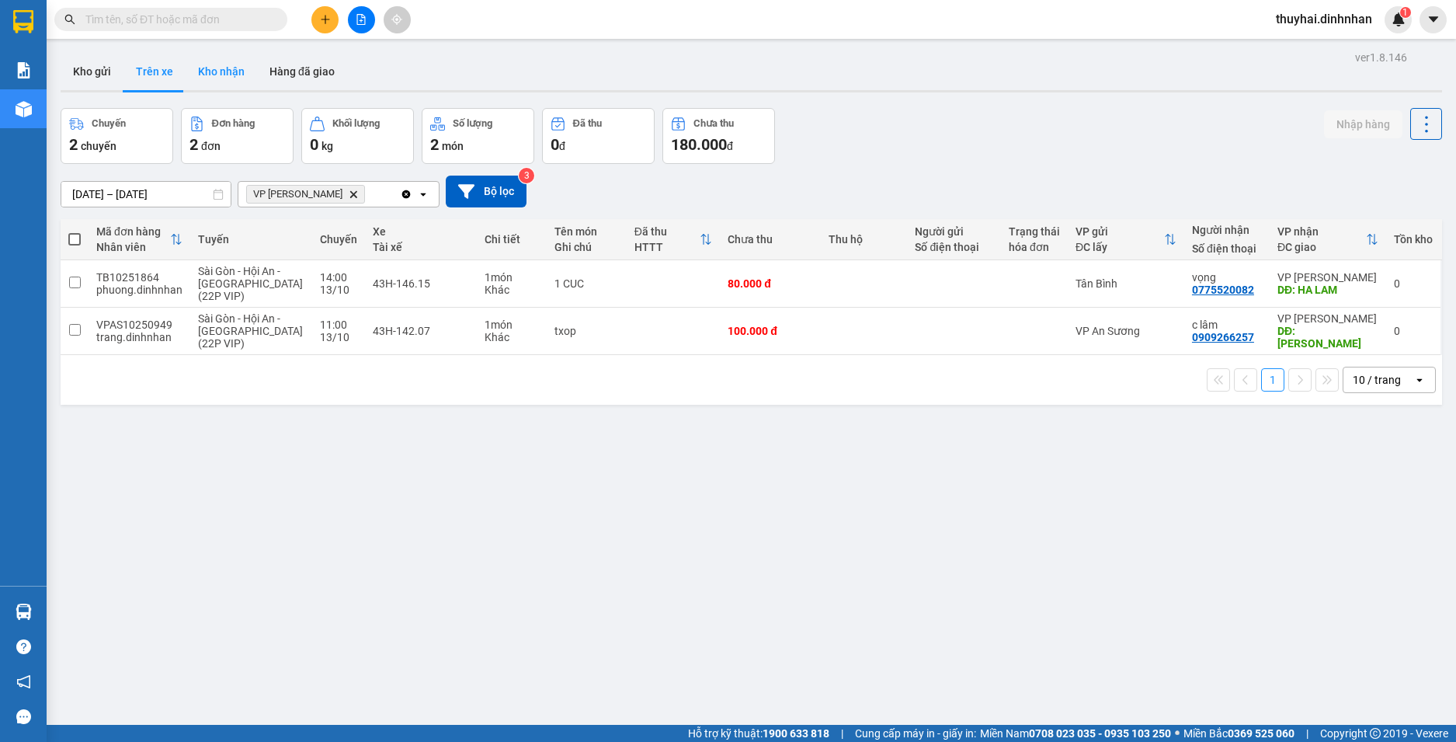
click at [208, 73] on button "Kho nhận" at bounding box center [221, 71] width 71 height 37
type input "[DATE] – [DATE]"
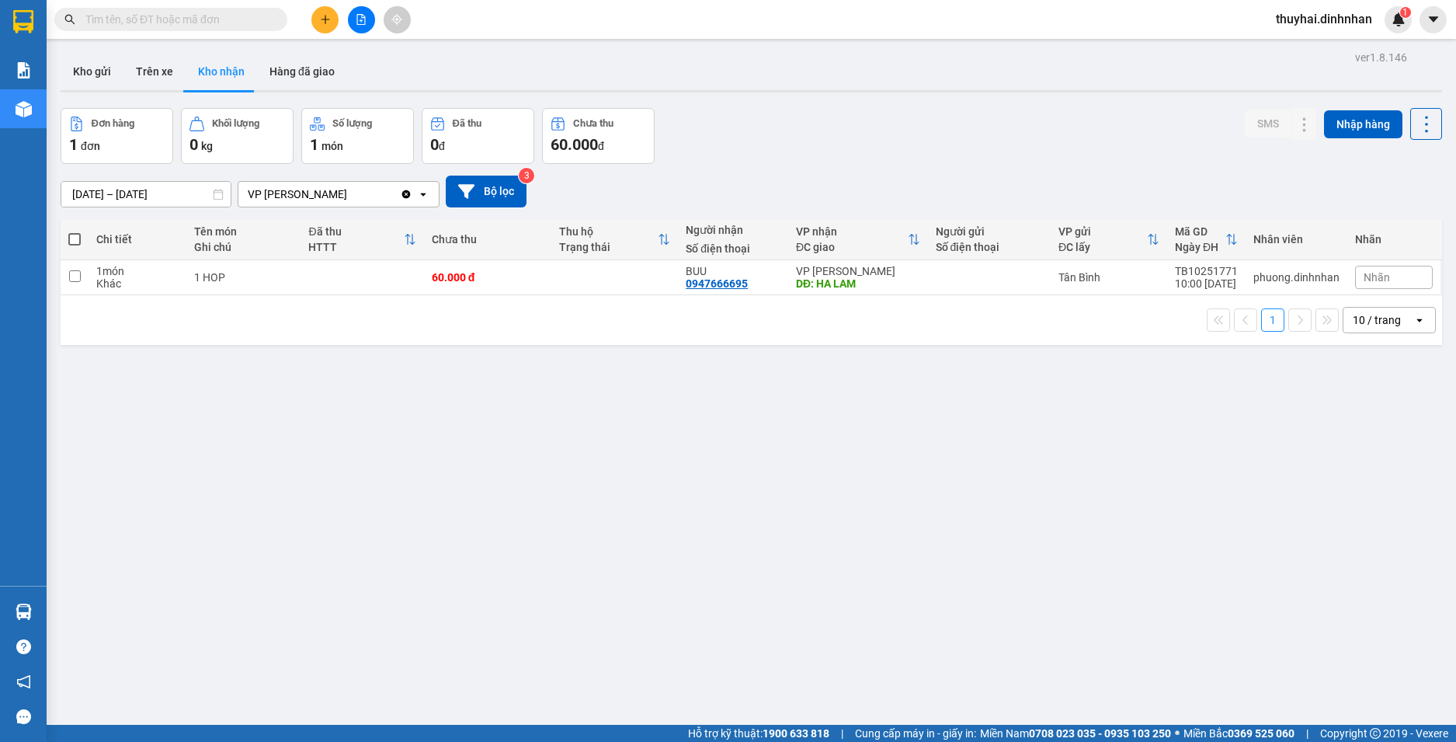
click at [171, 18] on input "text" at bounding box center [176, 19] width 183 height 17
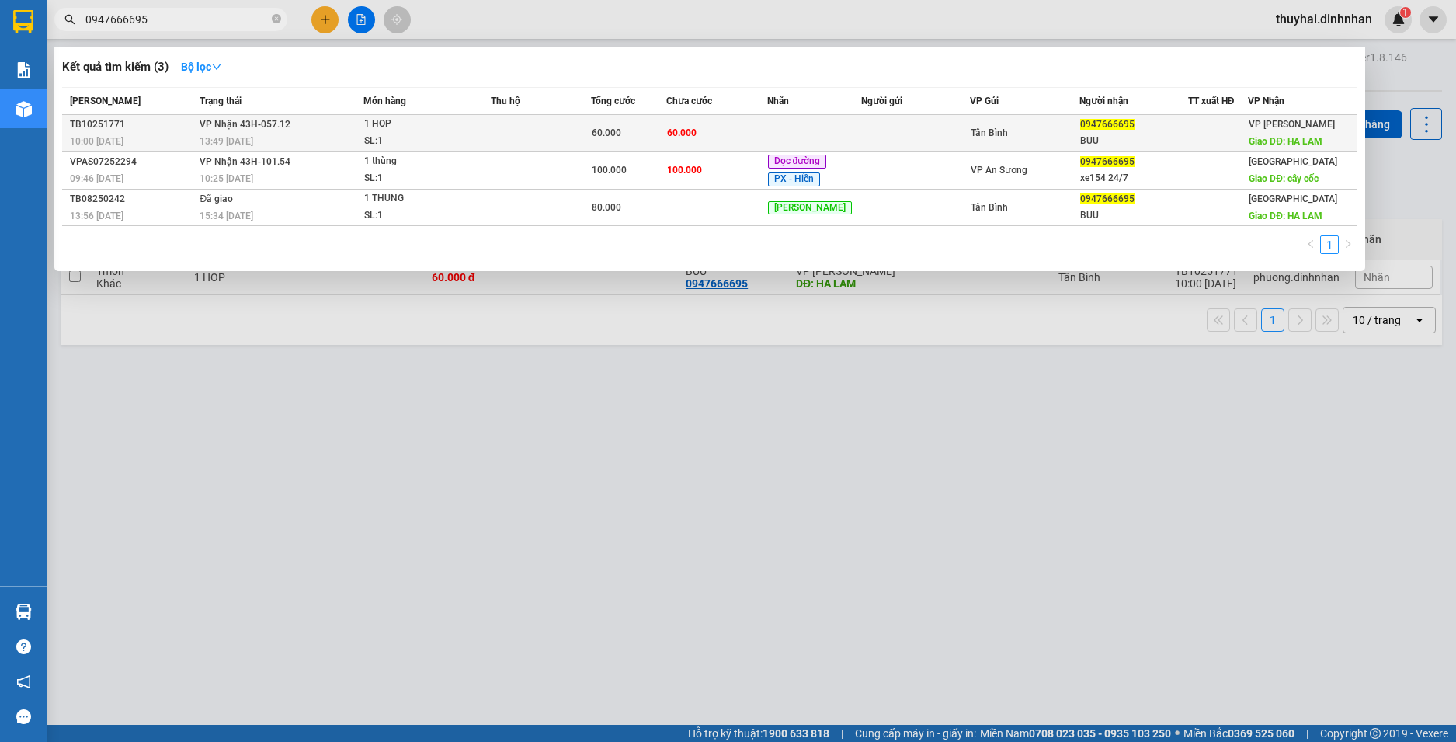
type input "0947666695"
click at [673, 141] on td "60.000" at bounding box center [716, 133] width 100 height 36
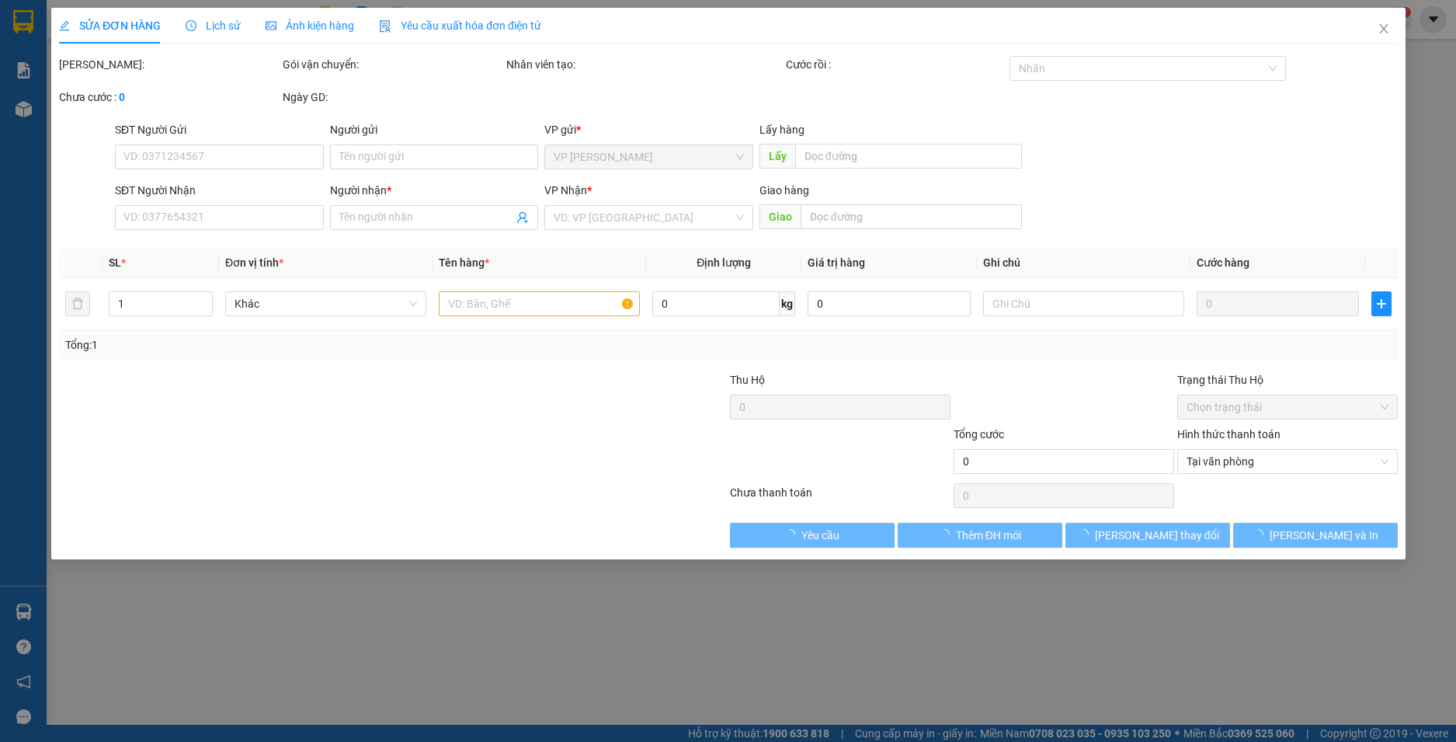
type input "0947666695"
type input "BUU"
type input "HA LAM"
type input "60.000"
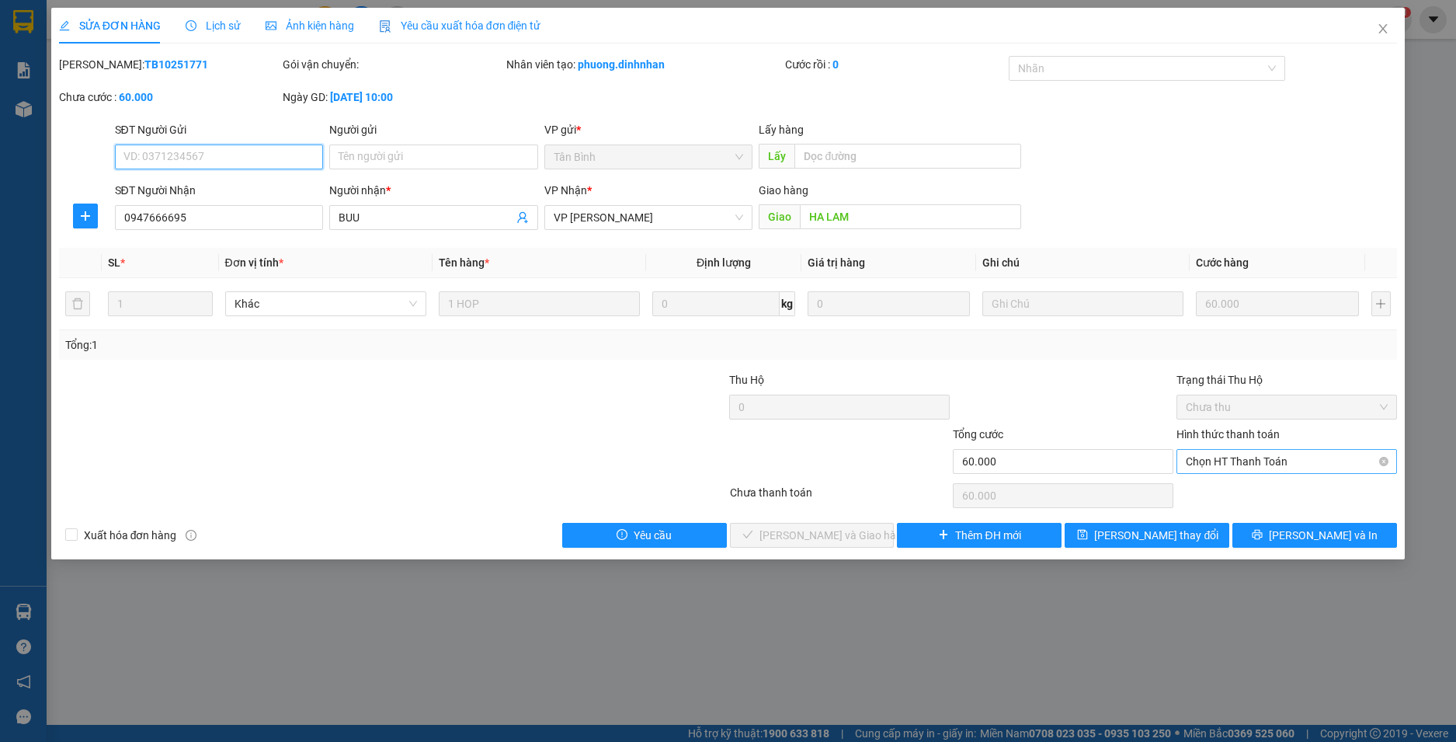
click at [1379, 454] on span "Chọn HT Thanh Toán" at bounding box center [1287, 461] width 202 height 23
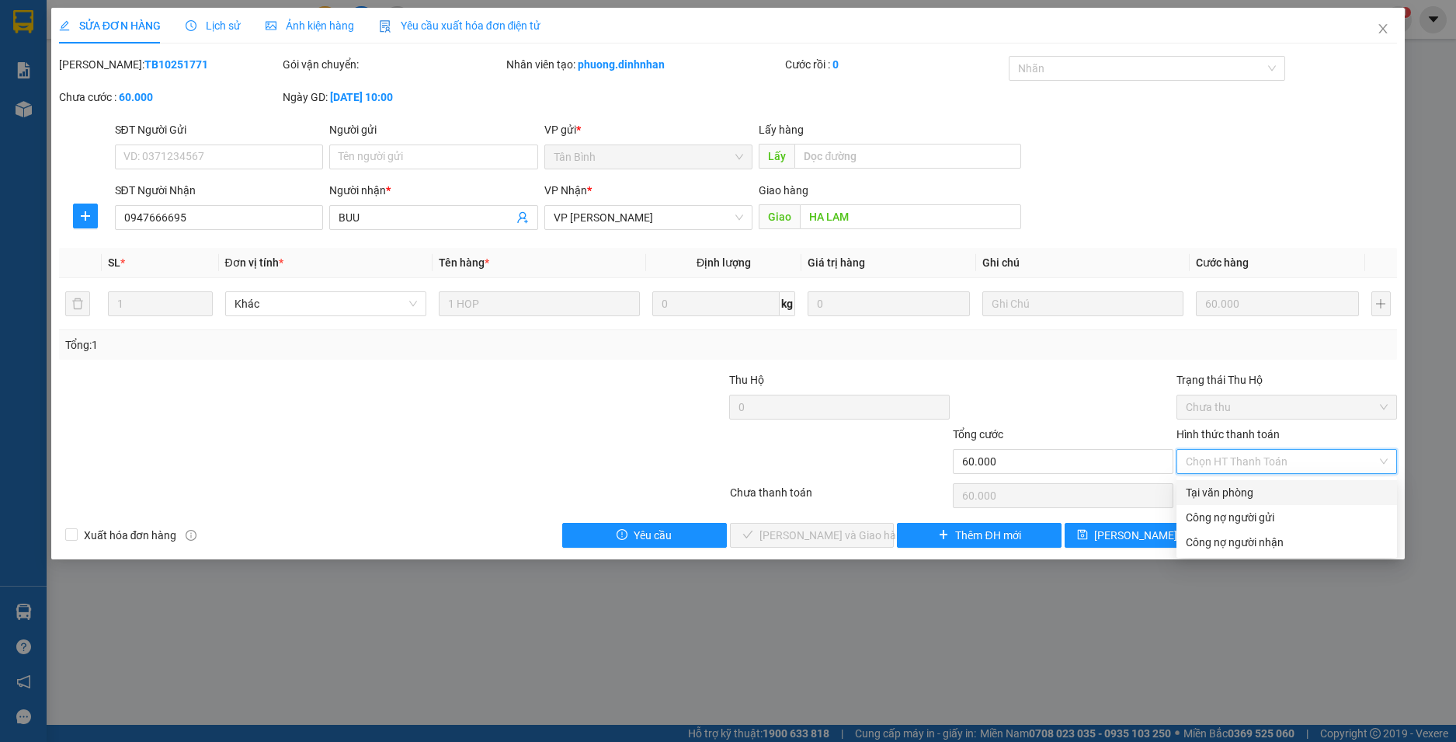
click at [1297, 500] on div "Tại văn phòng" at bounding box center [1287, 492] width 202 height 17
type input "0"
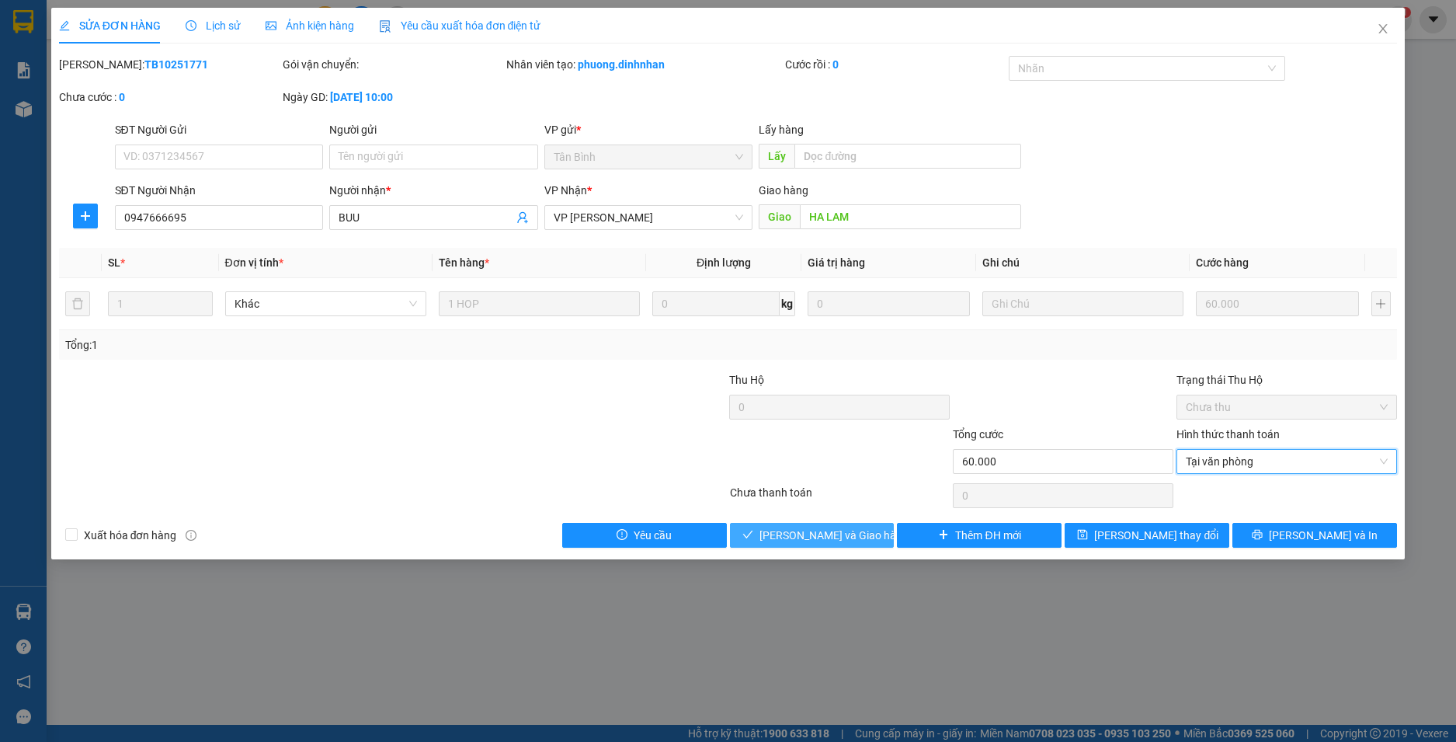
click at [814, 538] on span "Lưu và Giao hàng" at bounding box center [833, 534] width 149 height 17
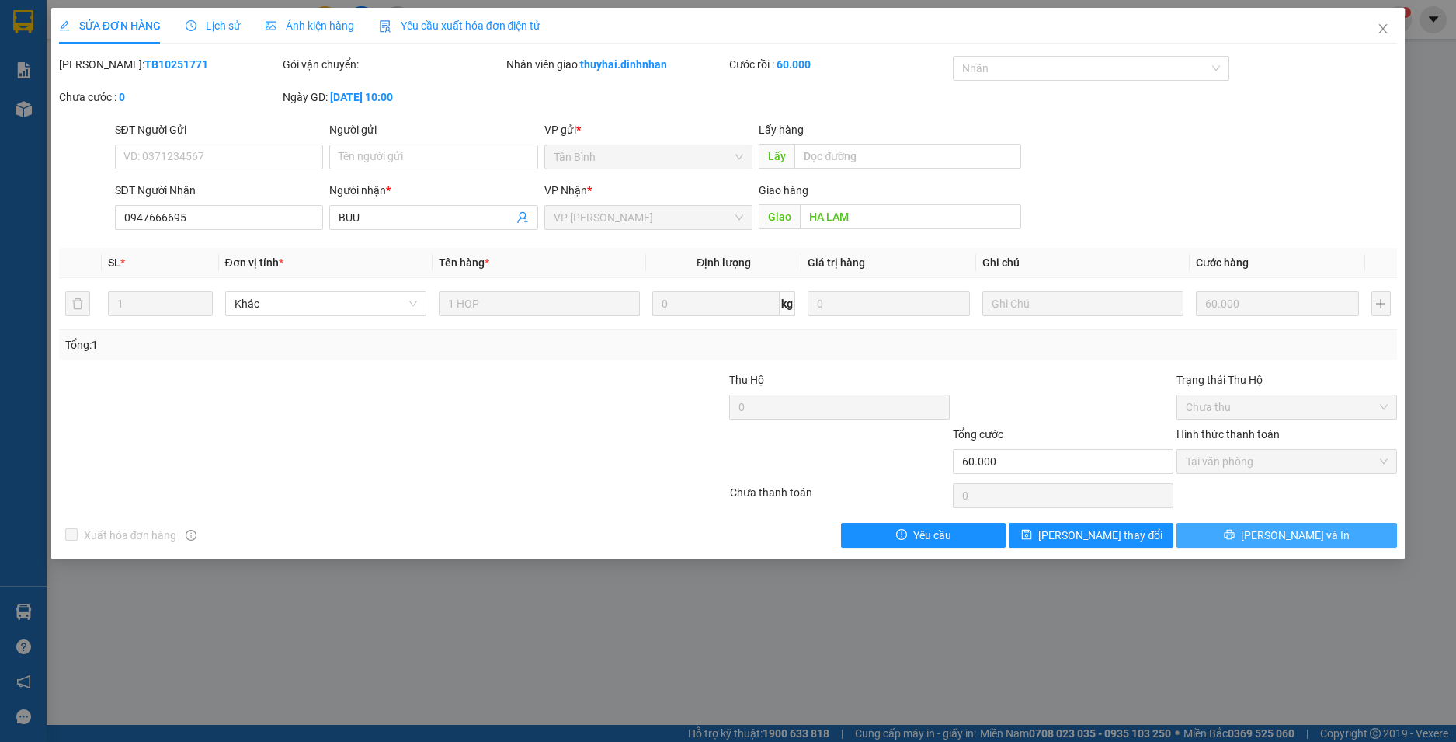
click at [1289, 534] on span "[PERSON_NAME] và In" at bounding box center [1295, 534] width 109 height 17
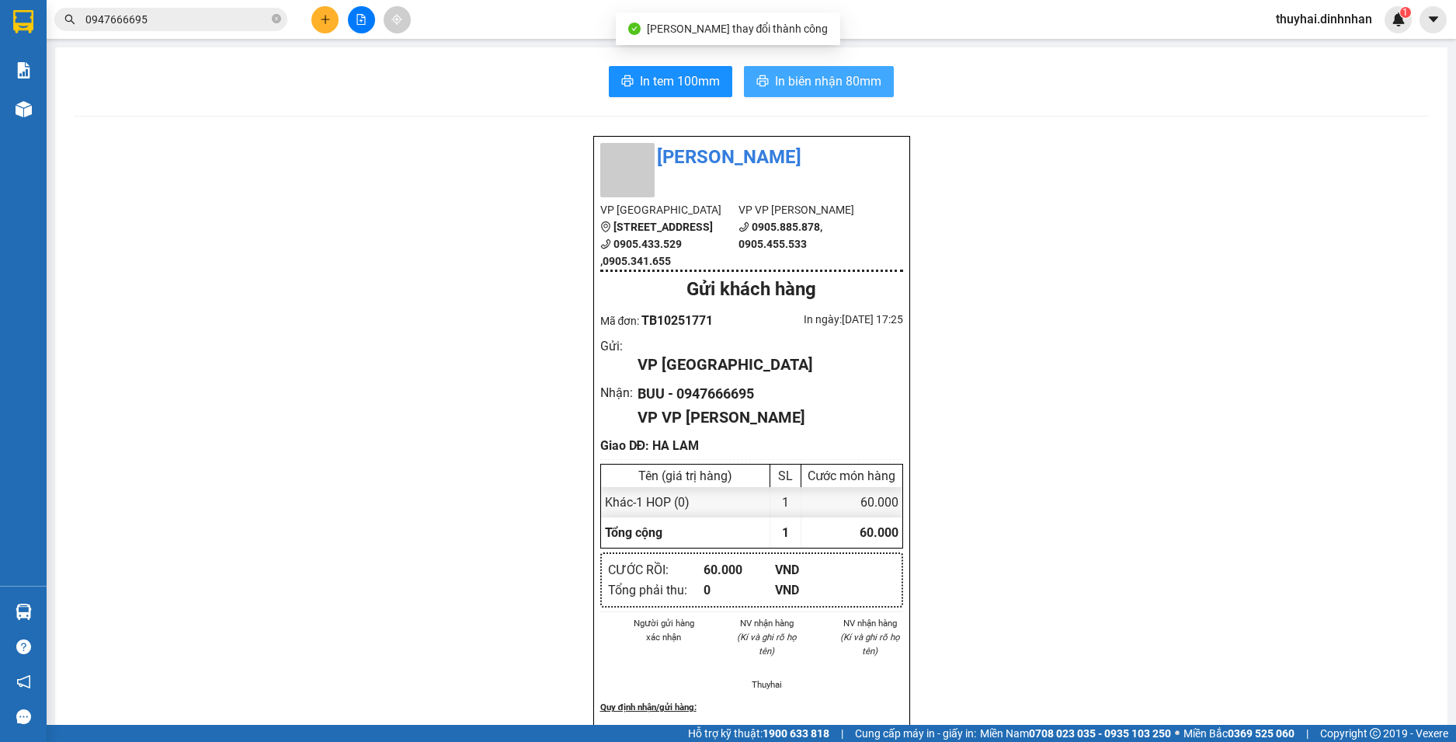
click at [853, 80] on span "In biên nhận 80mm" at bounding box center [828, 80] width 106 height 19
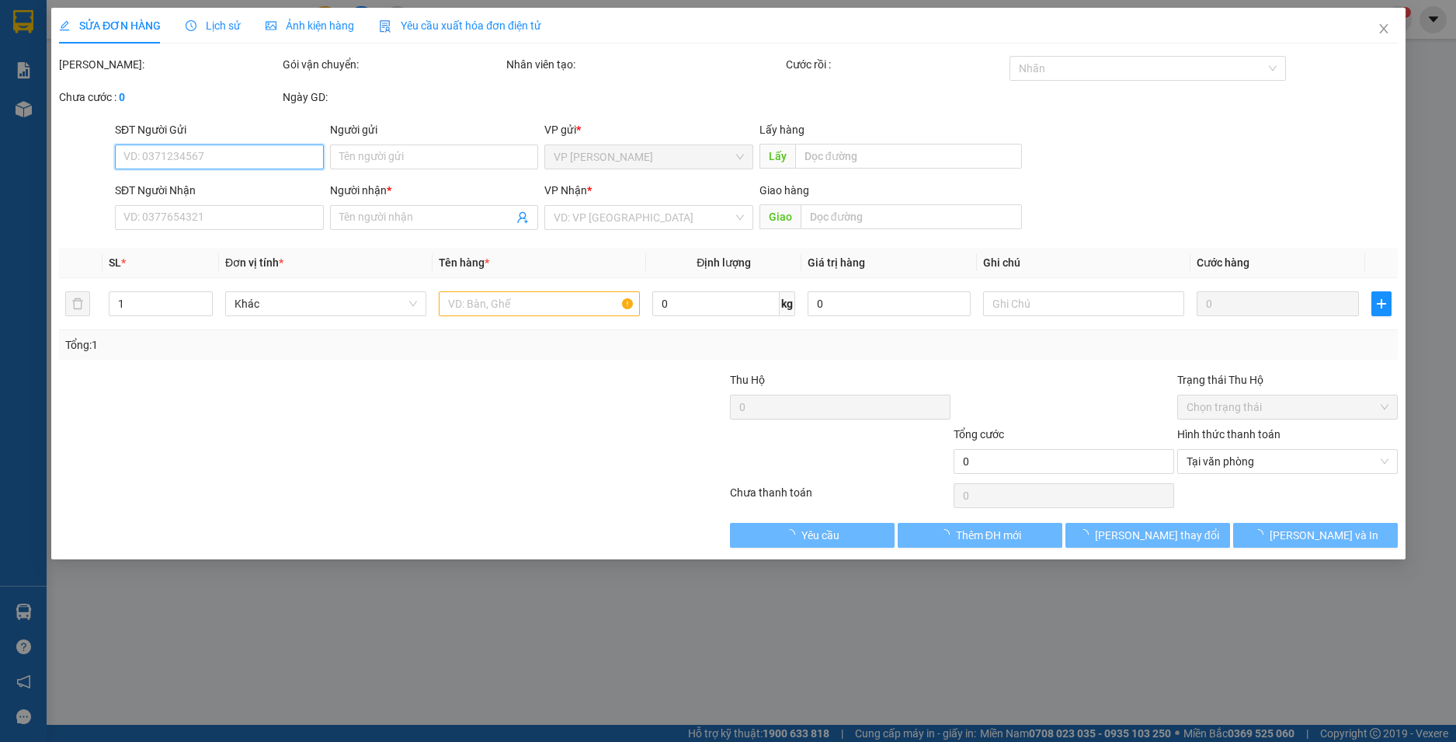
type input "0947666695"
type input "BUU"
type input "HA LAM"
type input "60.000"
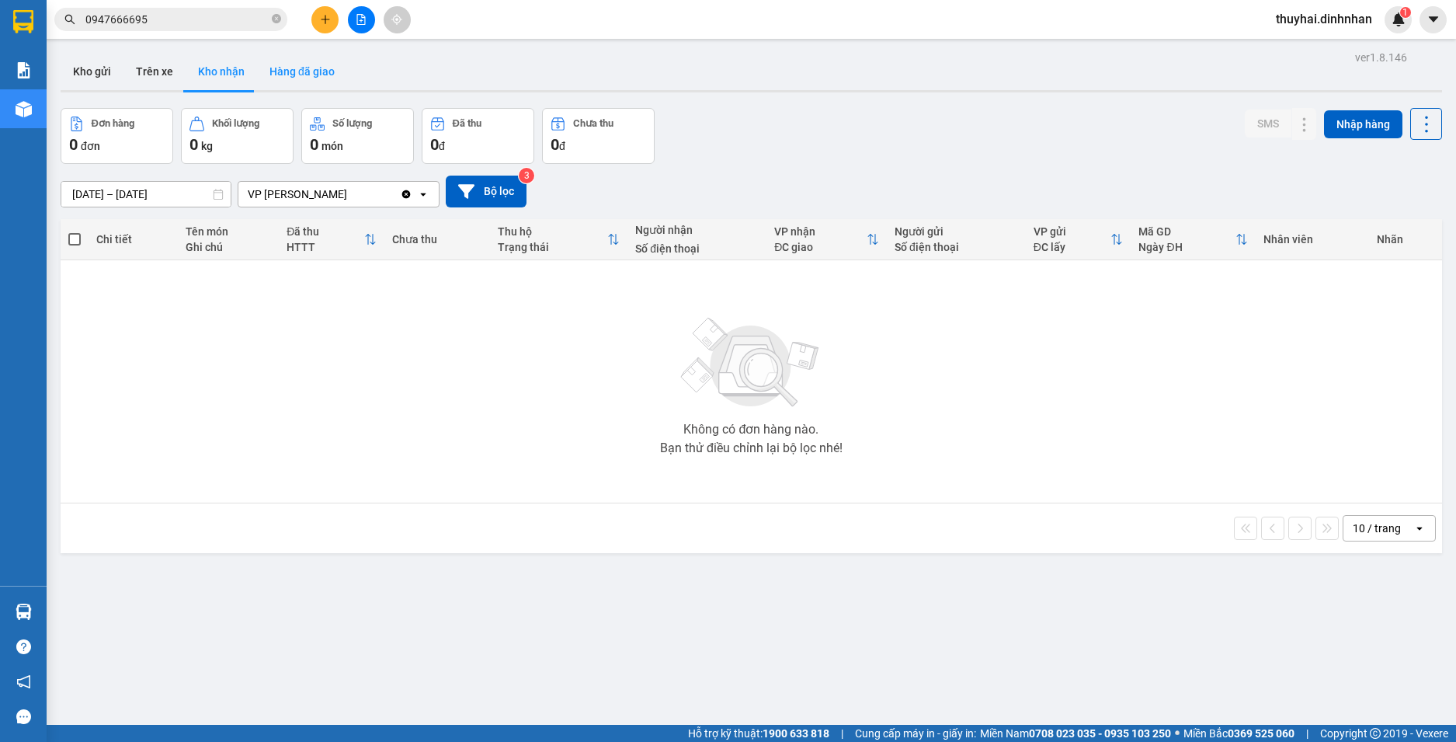
click at [311, 80] on button "Hàng đã giao" at bounding box center [302, 71] width 90 height 37
